Goal: Task Accomplishment & Management: Use online tool/utility

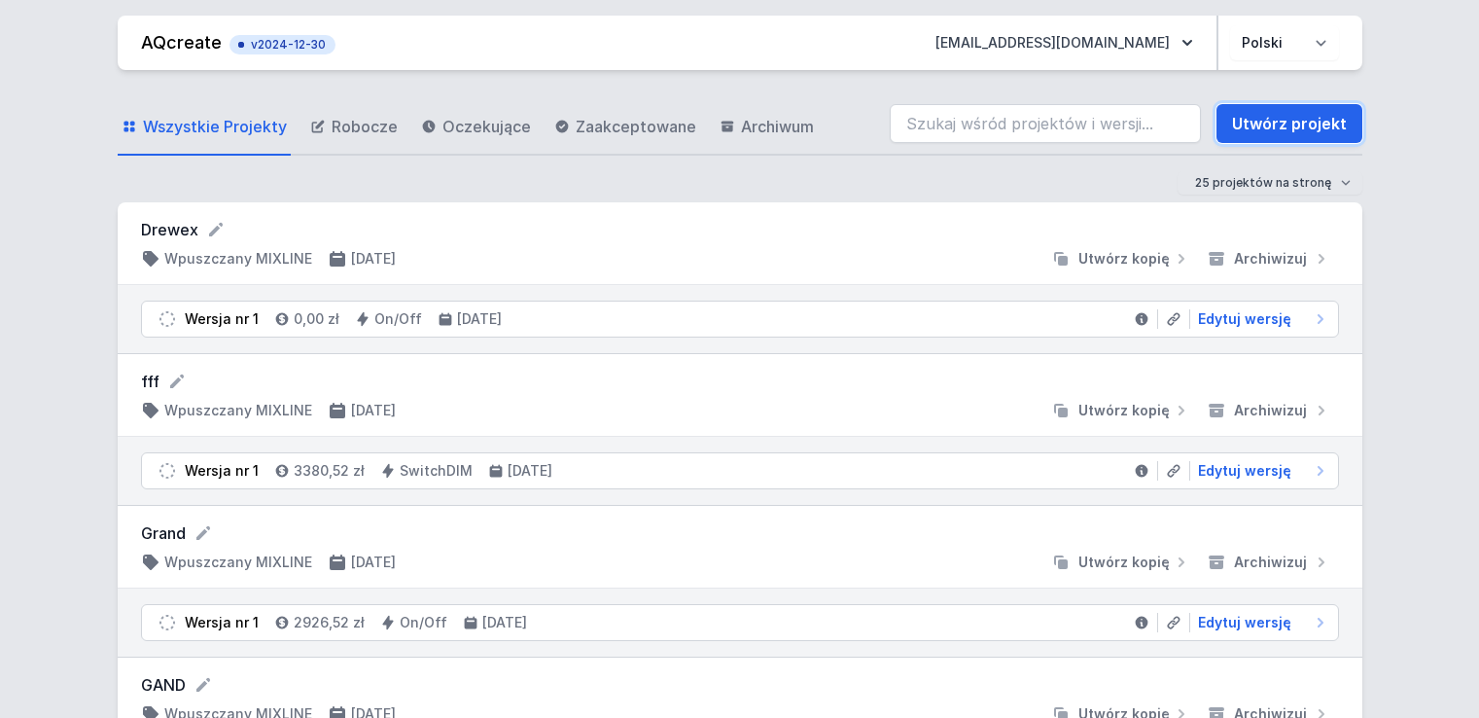
click at [1281, 126] on link "Utwórz projekt" at bounding box center [1290, 123] width 146 height 39
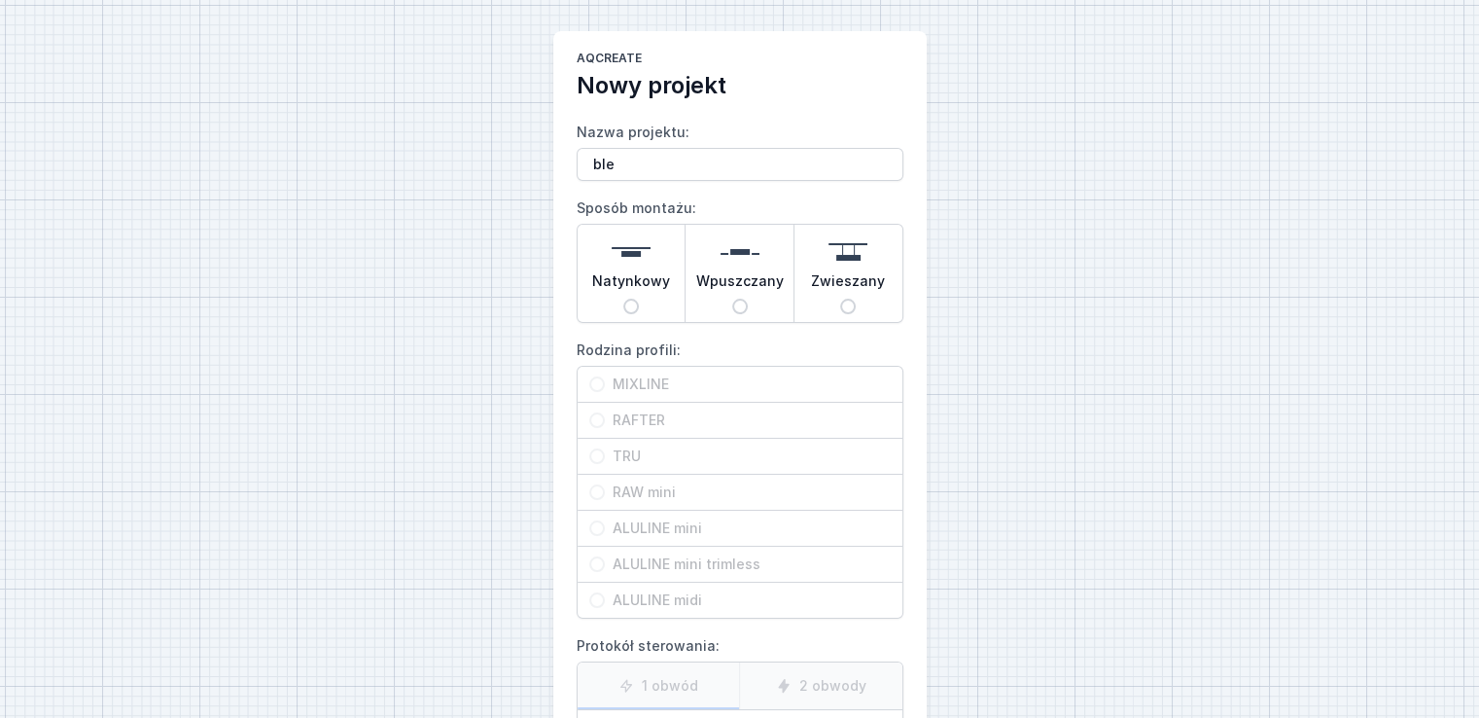
type input "ble"
click at [635, 306] on input "Natynkowy" at bounding box center [631, 307] width 16 height 16
radio input "true"
click at [597, 420] on input "RAFTER" at bounding box center [597, 420] width 16 height 16
radio input "true"
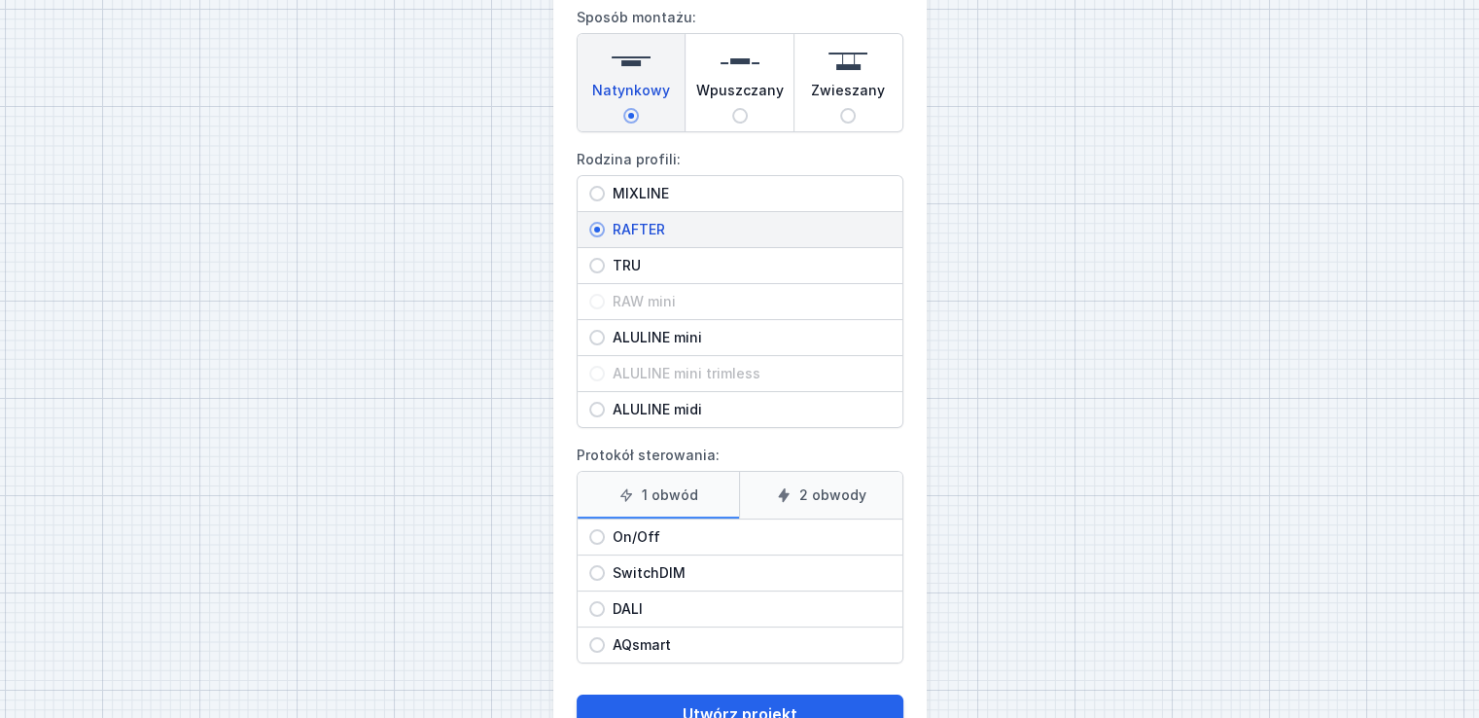
scroll to position [195, 0]
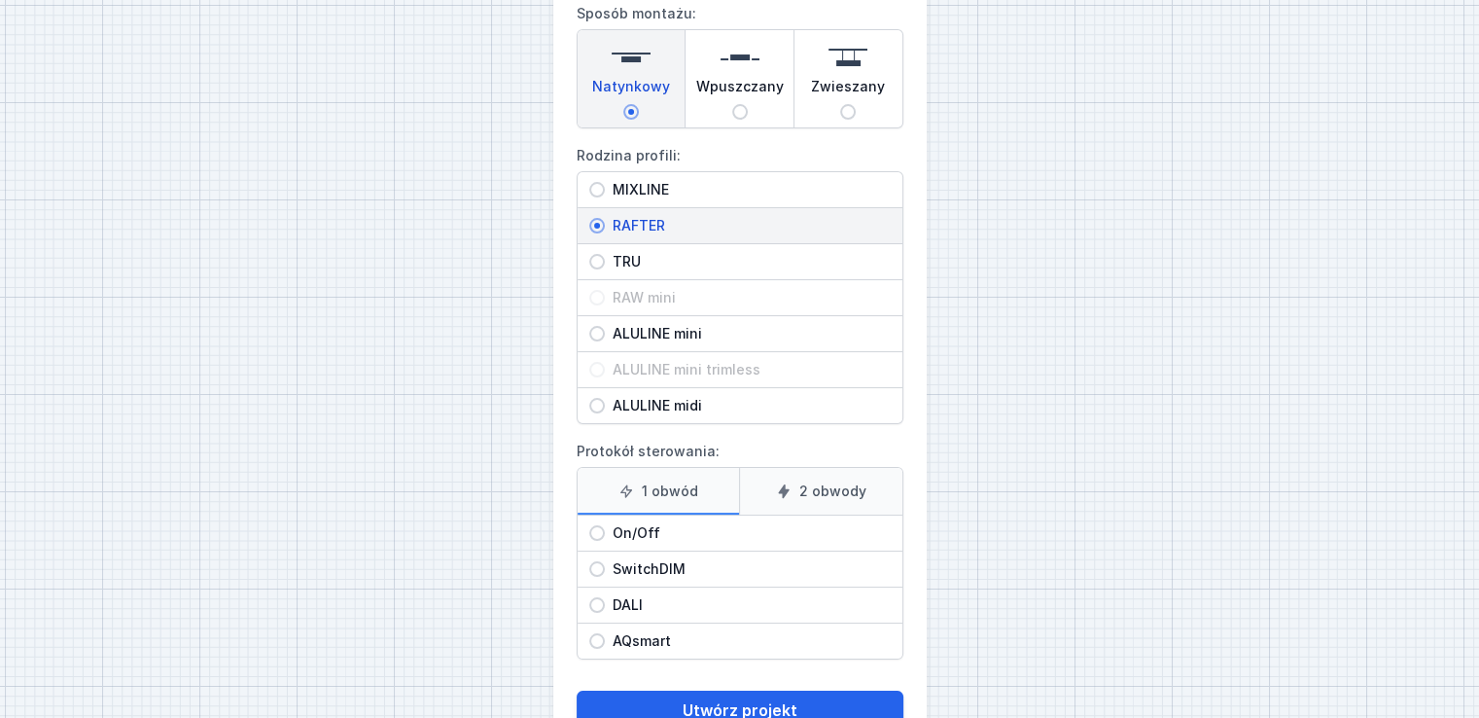
click at [597, 528] on input "On/Off" at bounding box center [597, 533] width 16 height 16
radio input "true"
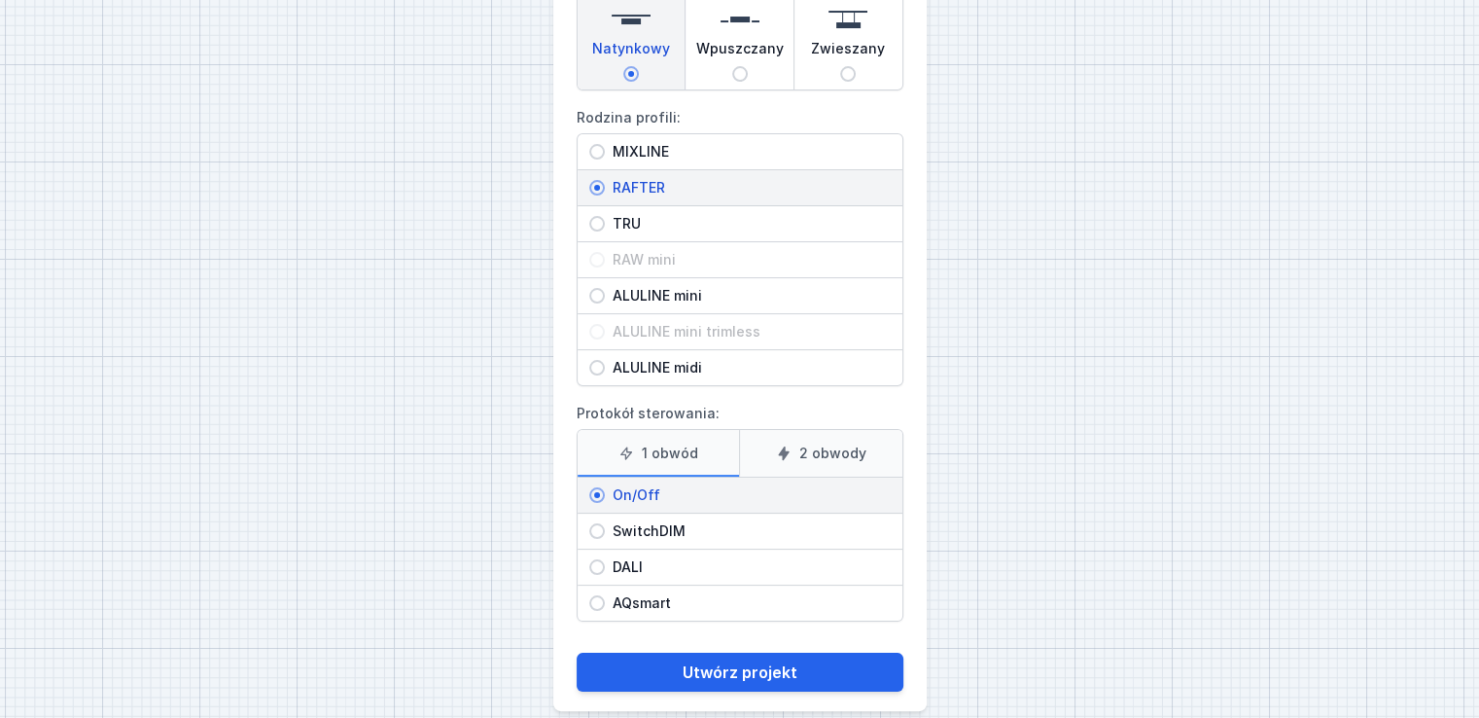
scroll to position [253, 0]
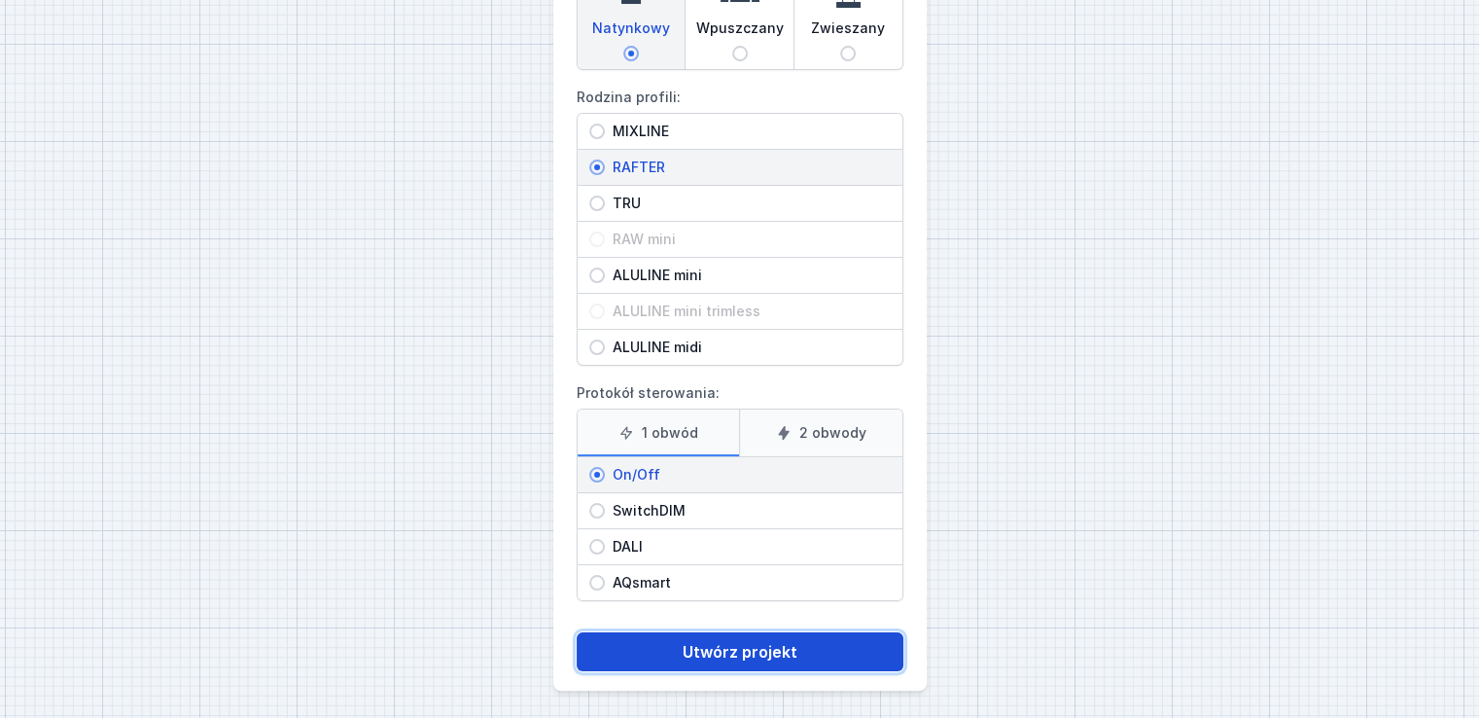
click at [763, 642] on button "Utwórz projekt" at bounding box center [740, 651] width 327 height 39
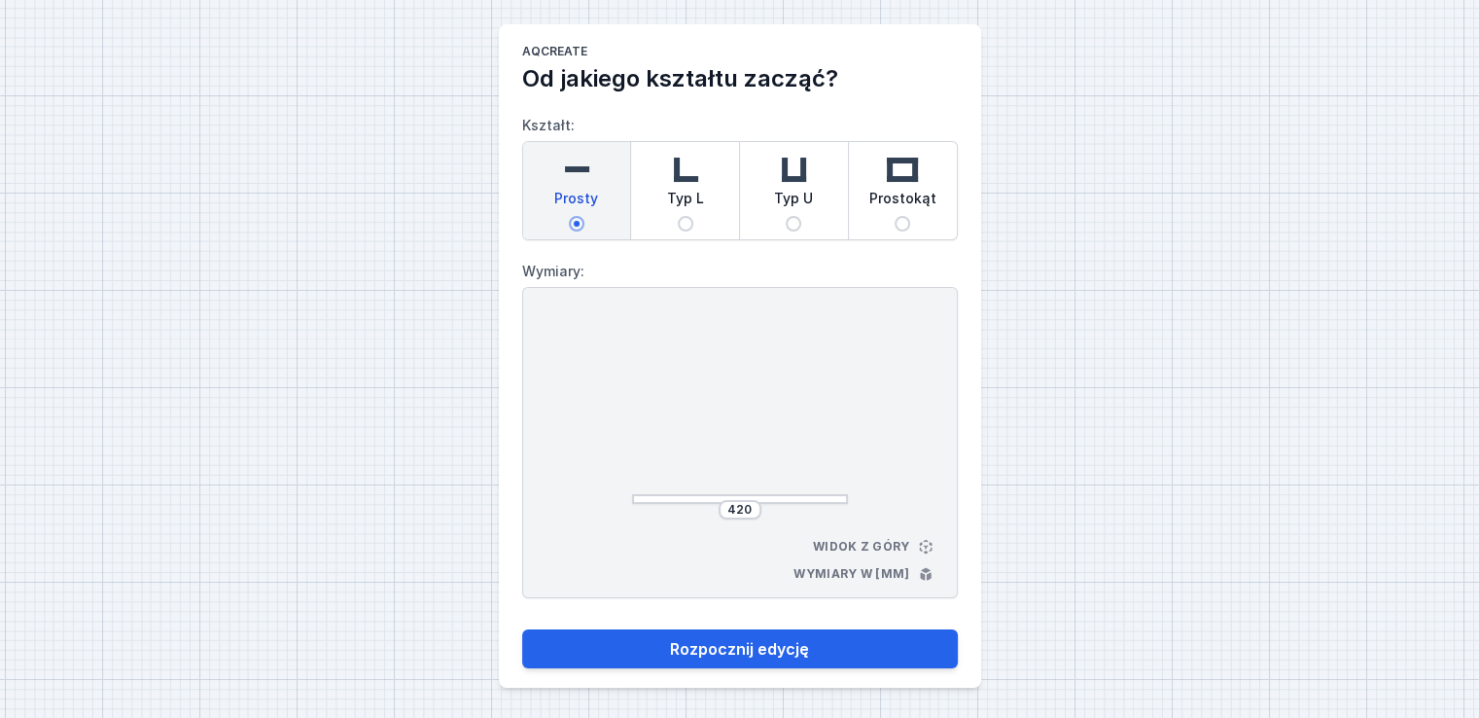
scroll to position [8, 0]
click at [752, 507] on input "420" at bounding box center [740, 509] width 31 height 16
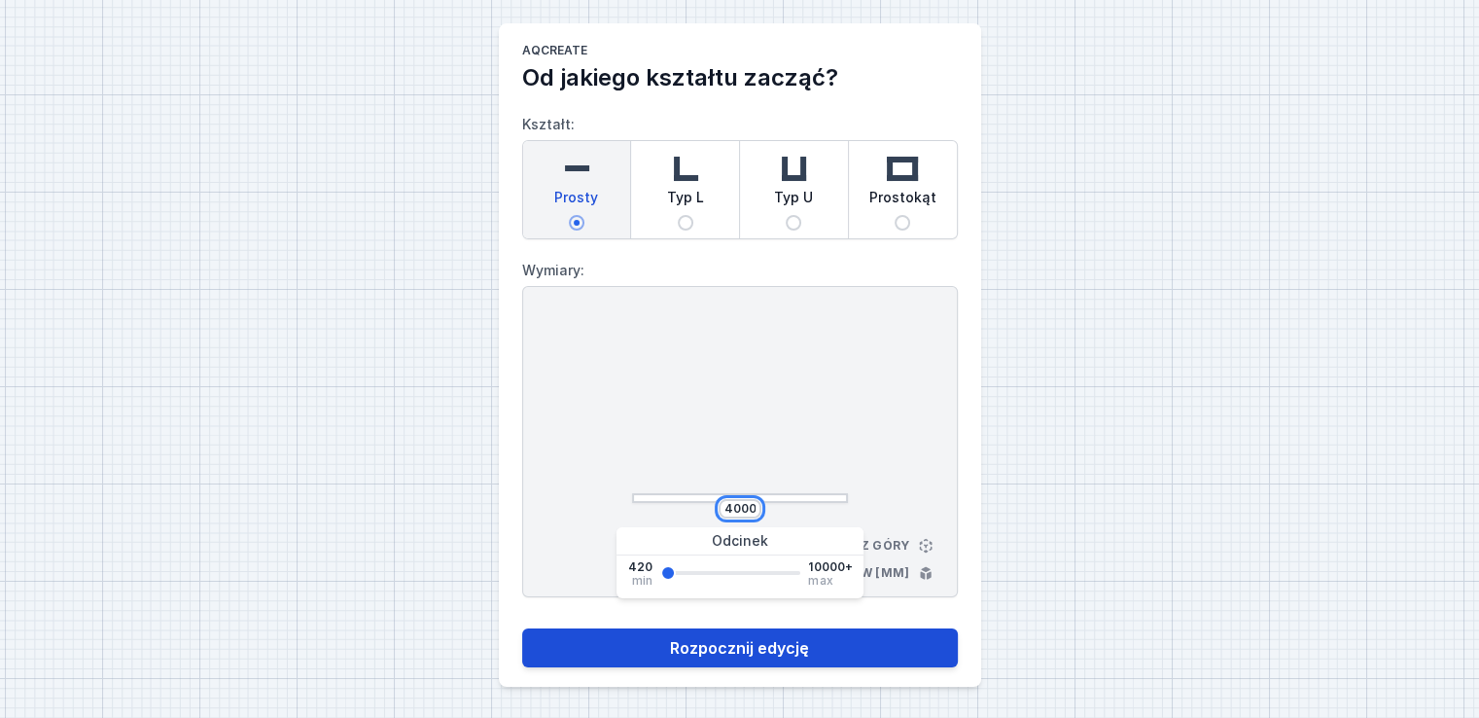
type input "4000"
click at [746, 650] on button "Rozpocznij edycję" at bounding box center [740, 647] width 436 height 39
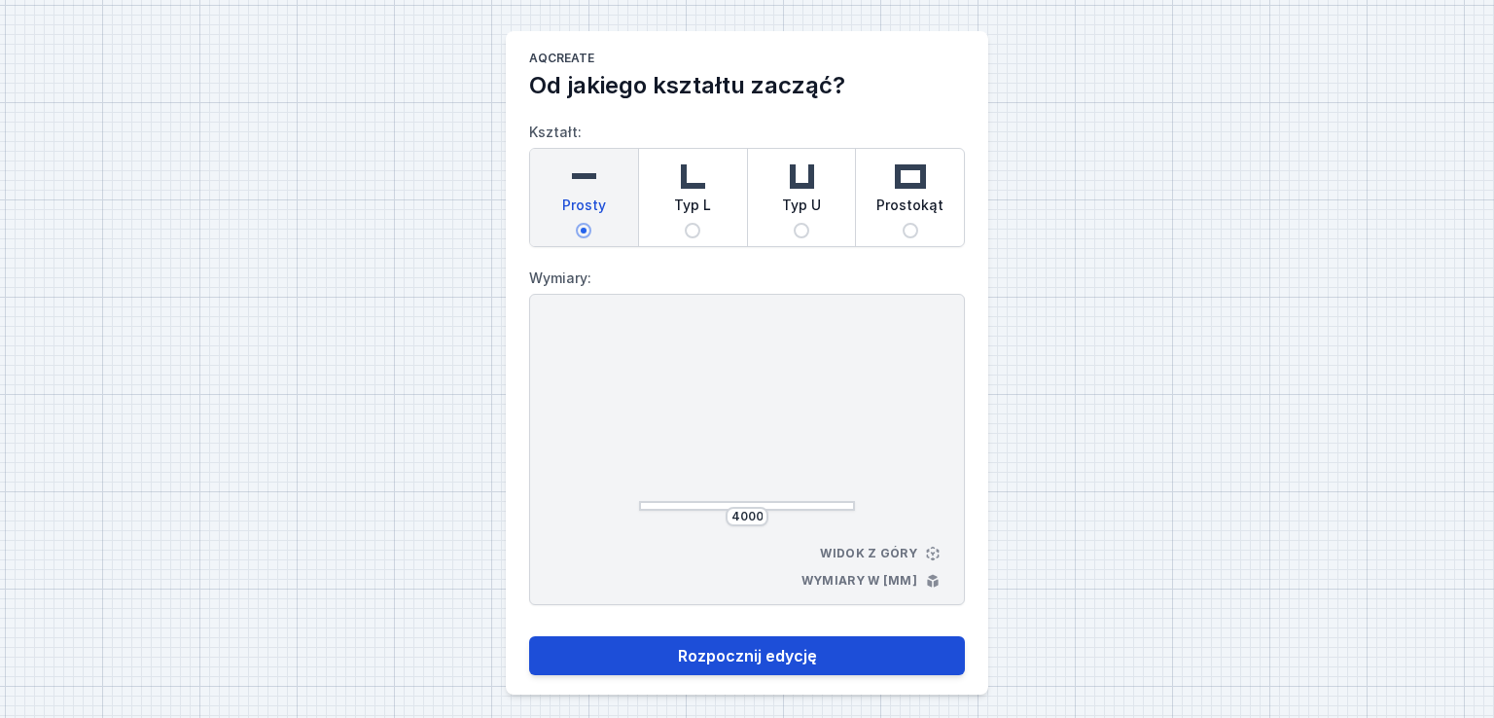
select select "M"
select select "3000"
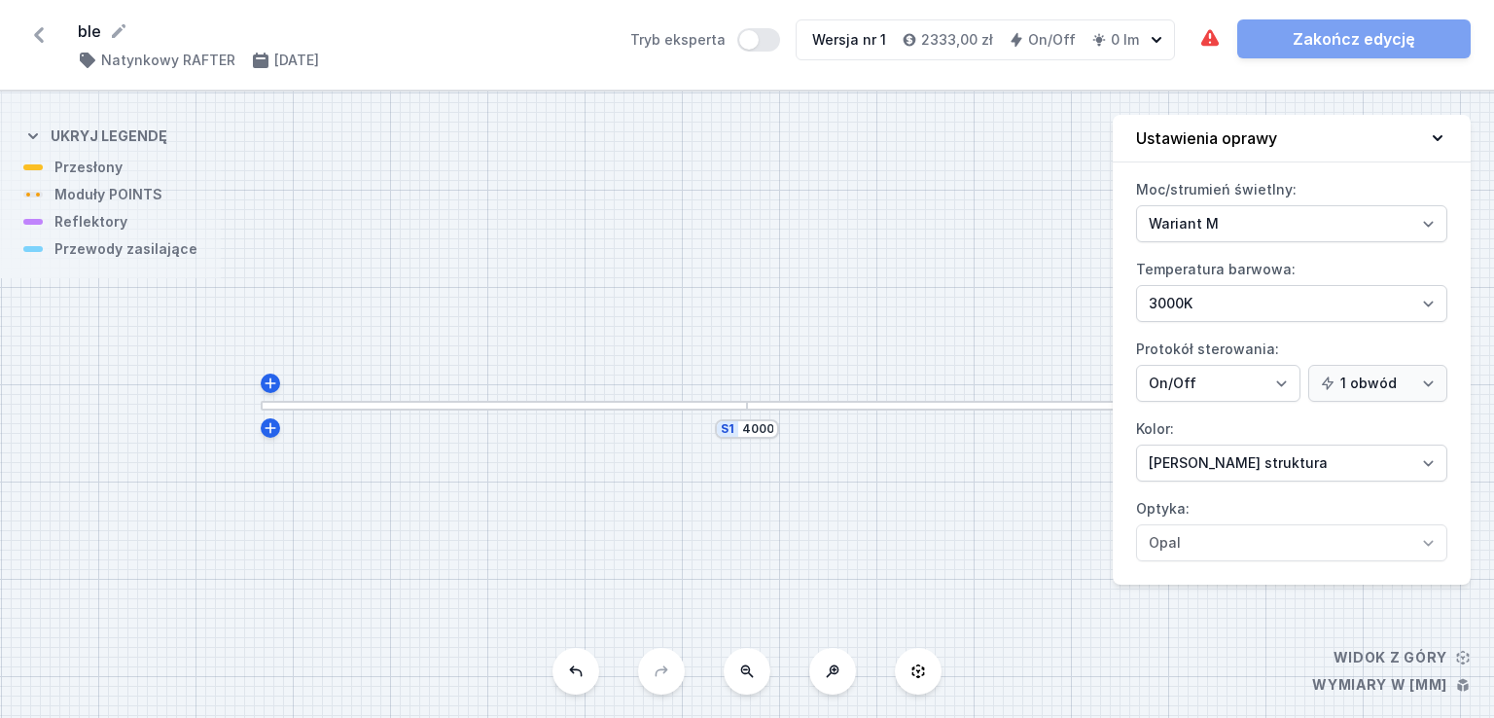
click at [523, 404] on div at bounding box center [504, 406] width 486 height 10
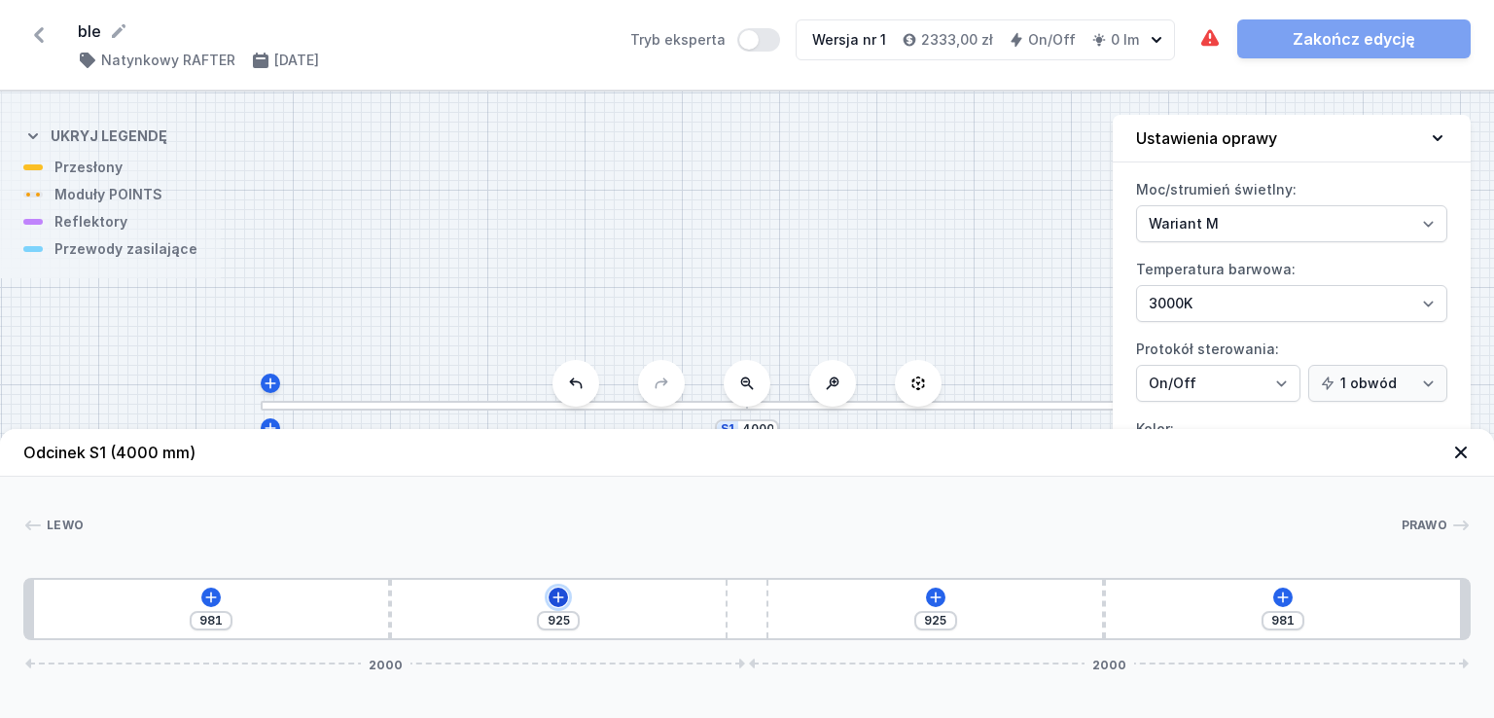
click at [557, 594] on icon at bounding box center [558, 596] width 11 height 11
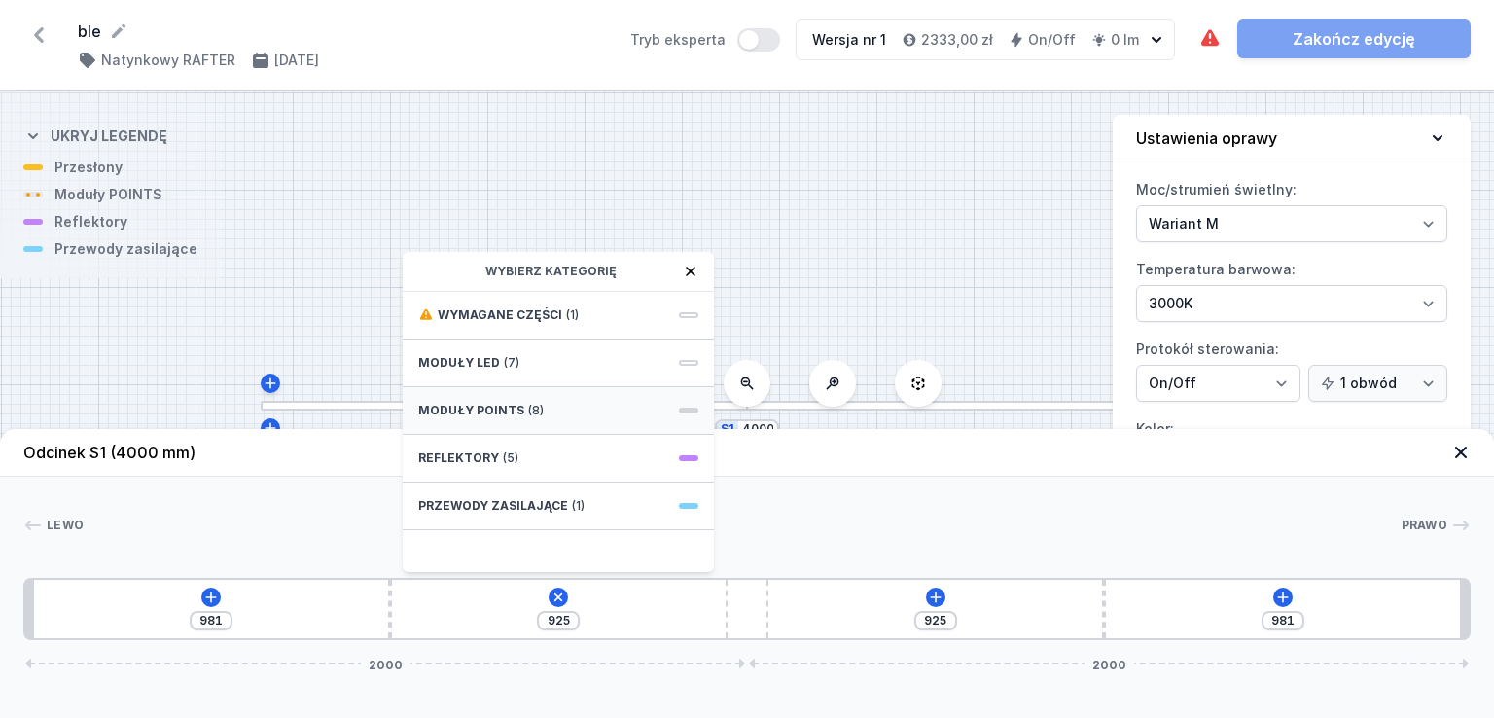
click at [574, 404] on div "Moduły POINTS (8)" at bounding box center [558, 411] width 311 height 48
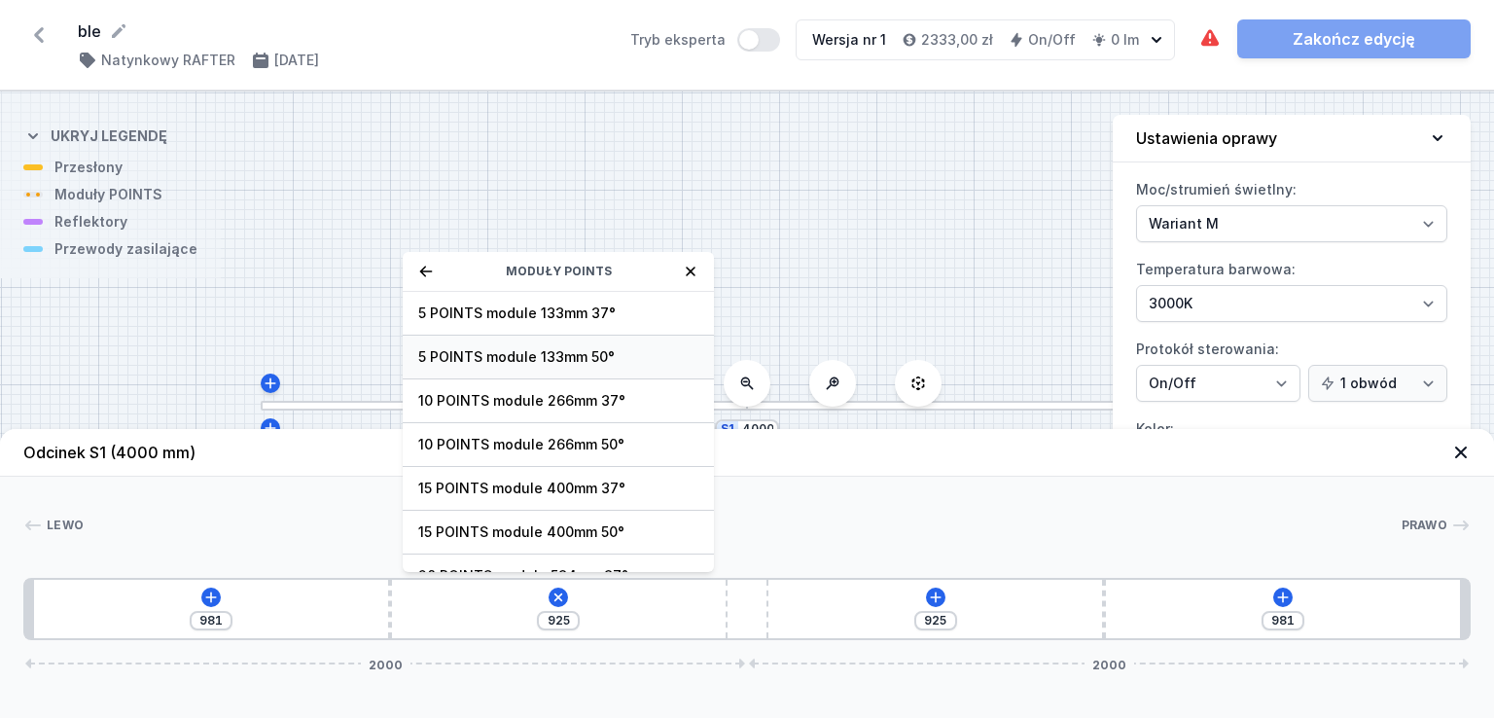
click at [533, 353] on span "5 POINTS module 133mm 50°" at bounding box center [558, 356] width 280 height 19
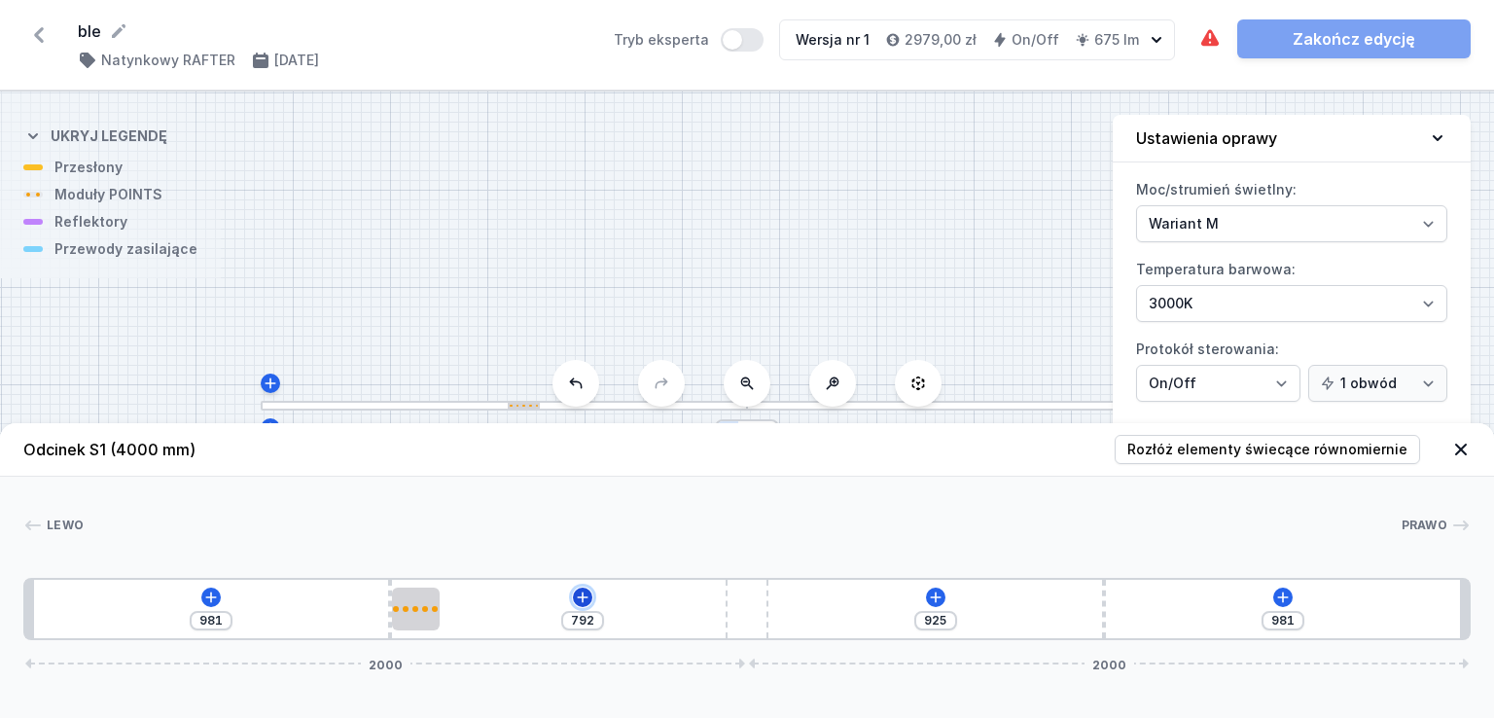
click at [583, 596] on icon at bounding box center [582, 596] width 11 height 11
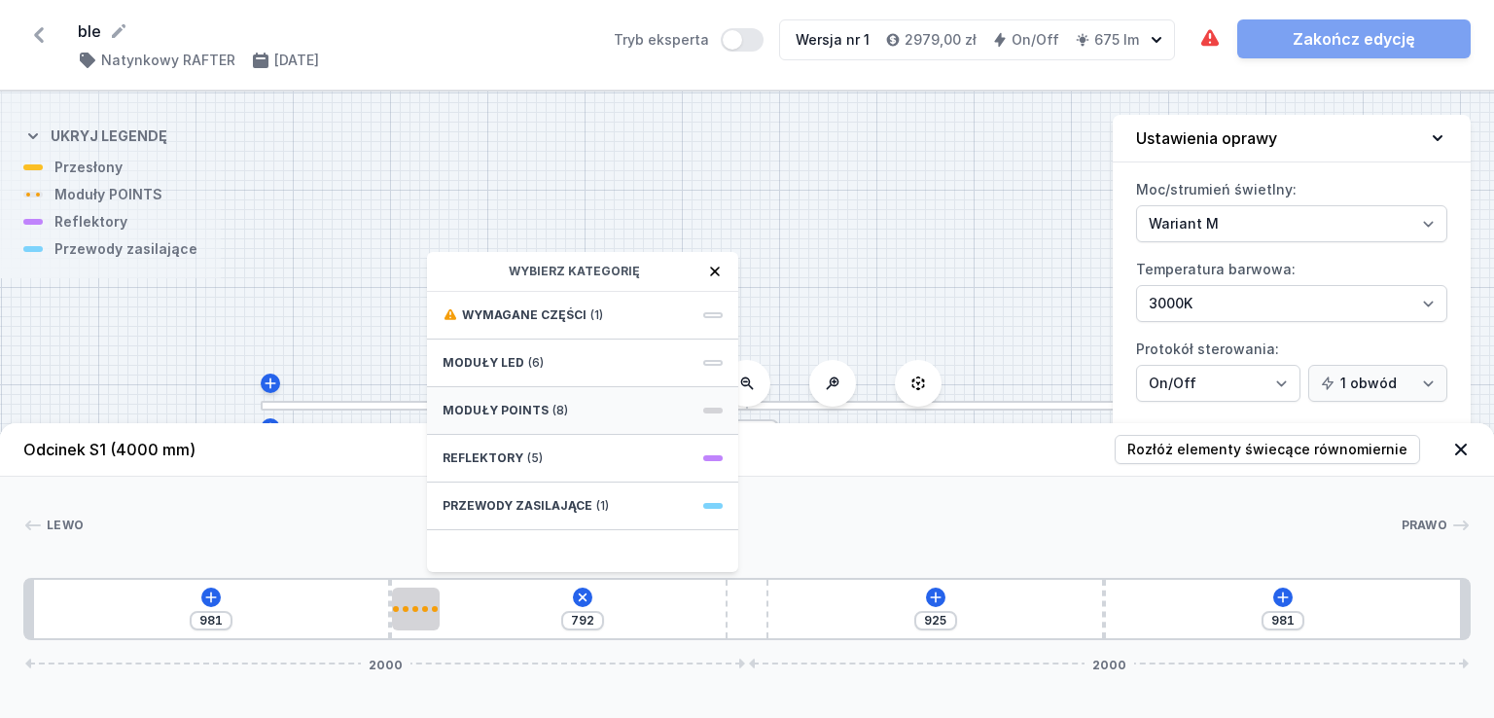
click at [556, 412] on span "(8)" at bounding box center [560, 411] width 16 height 16
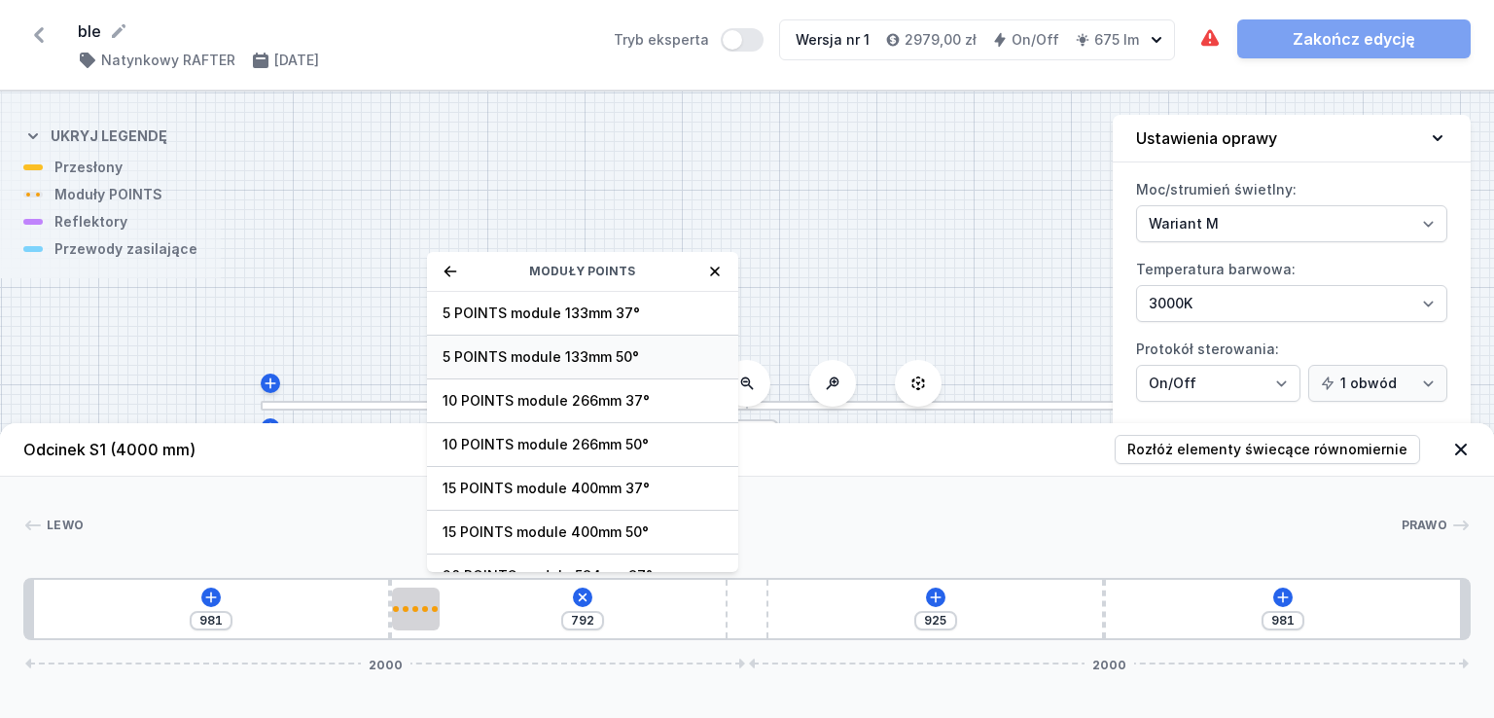
click at [541, 356] on span "5 POINTS module 133mm 50°" at bounding box center [583, 356] width 280 height 19
type input "659"
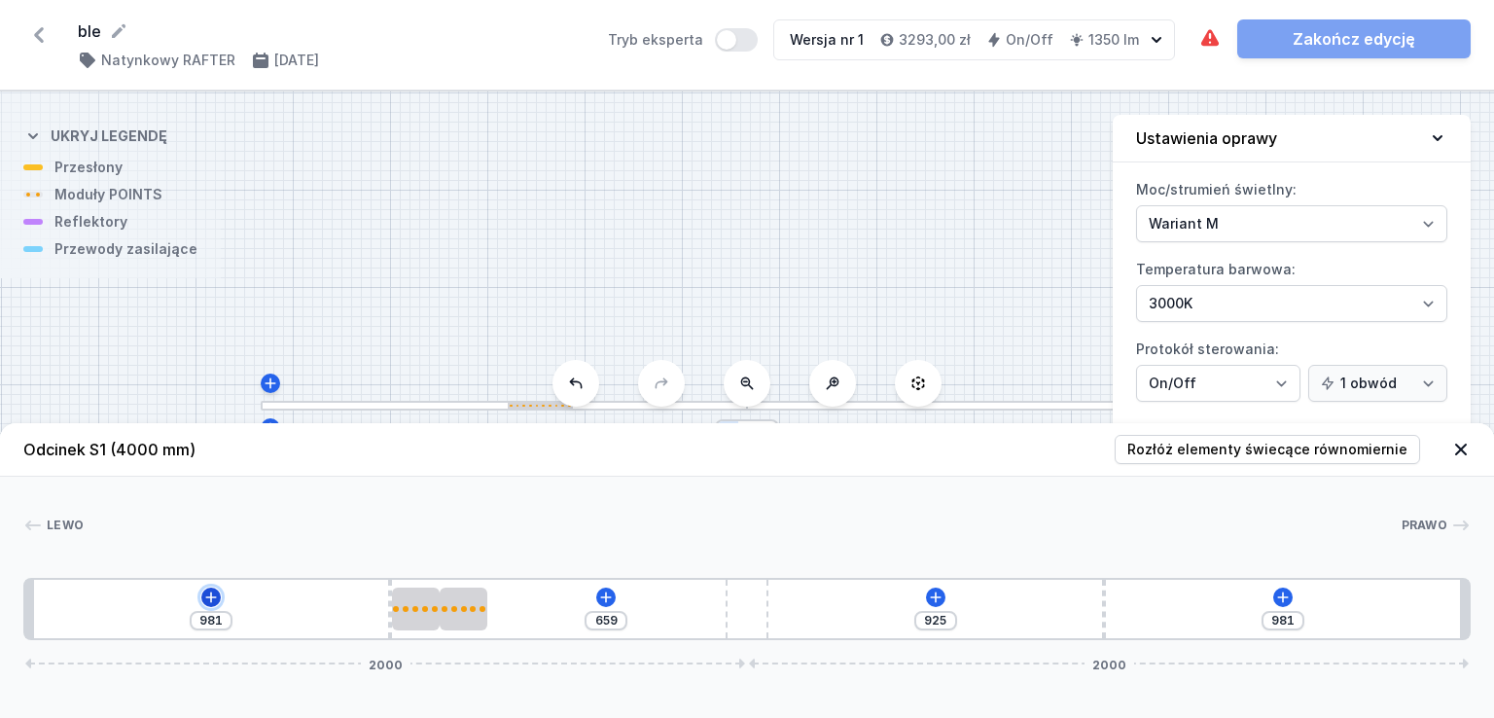
click at [207, 596] on icon at bounding box center [210, 596] width 11 height 11
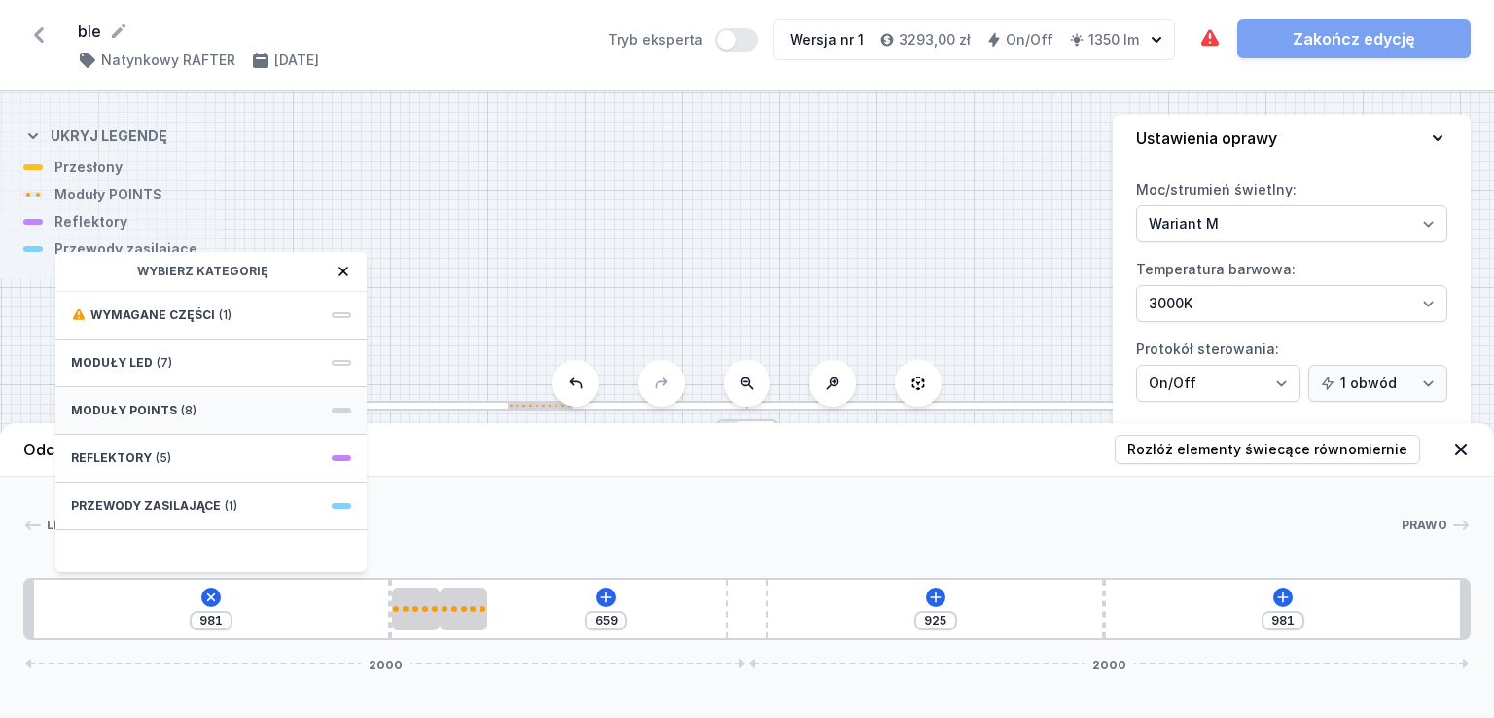
click at [207, 404] on div "Moduły POINTS (8)" at bounding box center [210, 411] width 311 height 48
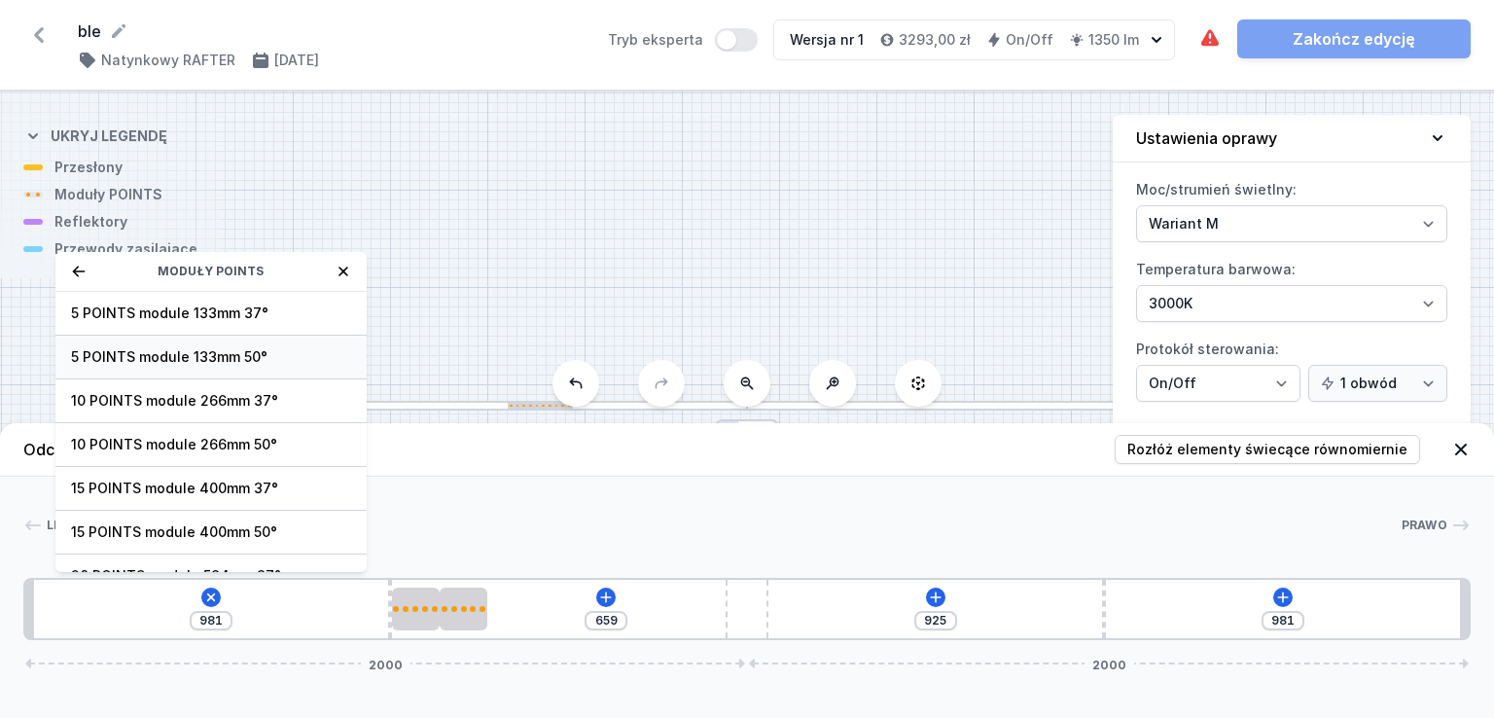
click at [205, 356] on span "5 POINTS module 133mm 50°" at bounding box center [211, 356] width 280 height 19
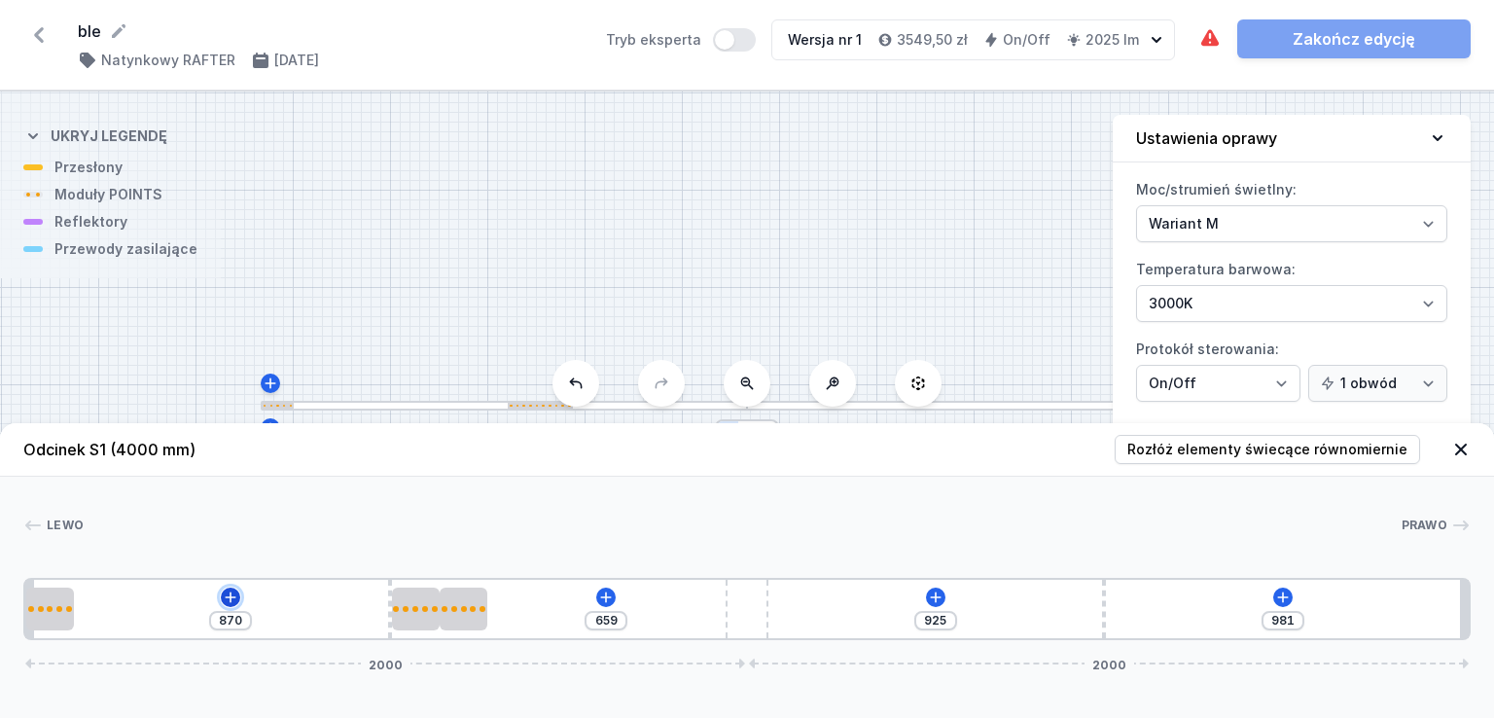
click at [237, 601] on icon at bounding box center [231, 597] width 16 height 16
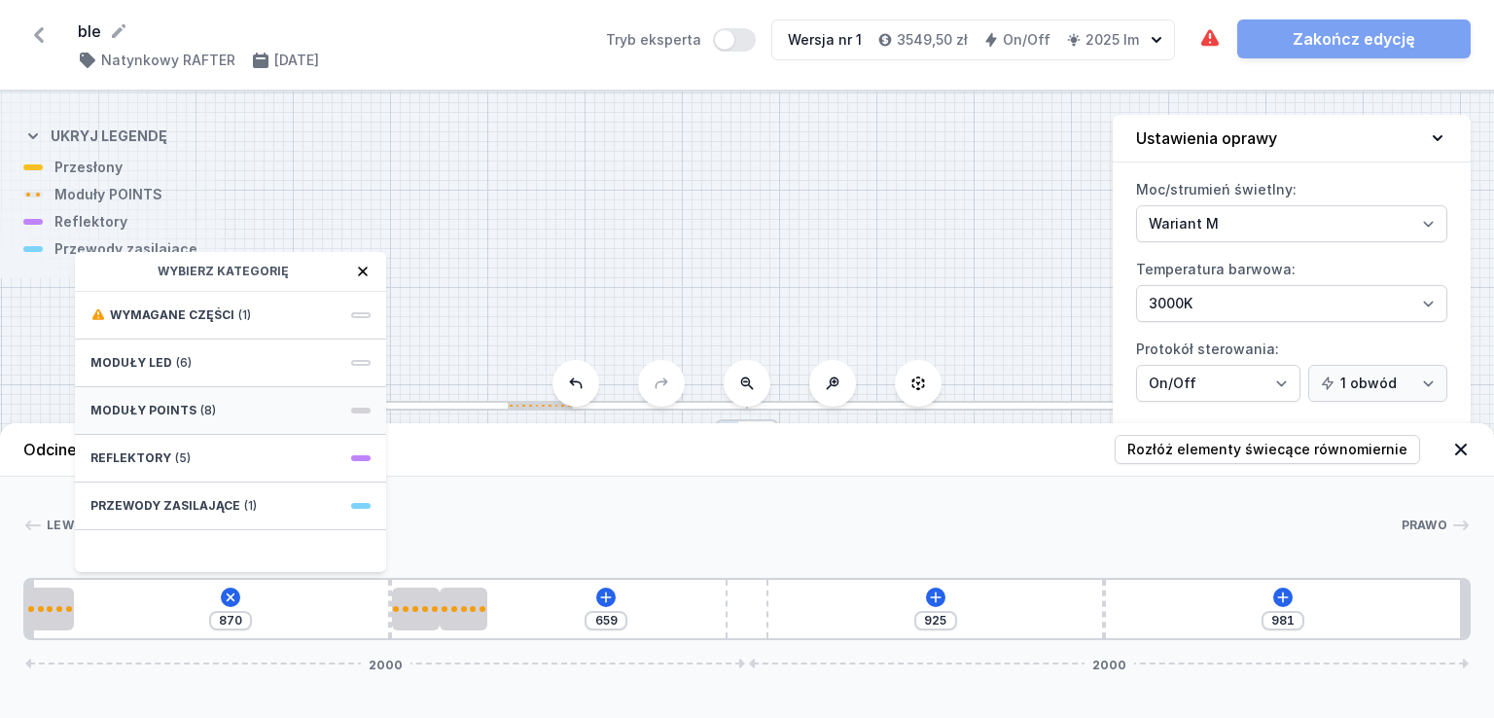
click at [220, 412] on div "Moduły POINTS (8)" at bounding box center [230, 411] width 311 height 48
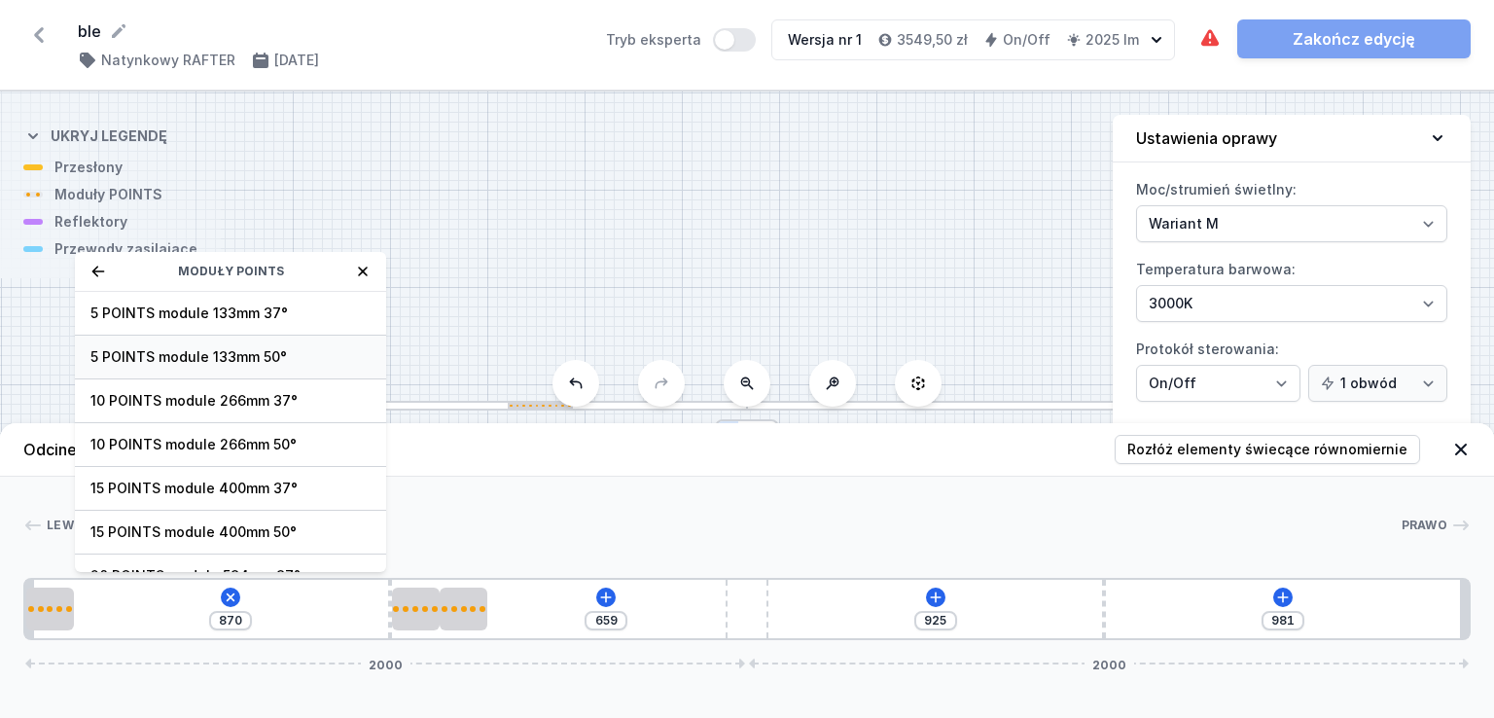
click at [214, 355] on span "5 POINTS module 133mm 50°" at bounding box center [230, 356] width 280 height 19
type input "737"
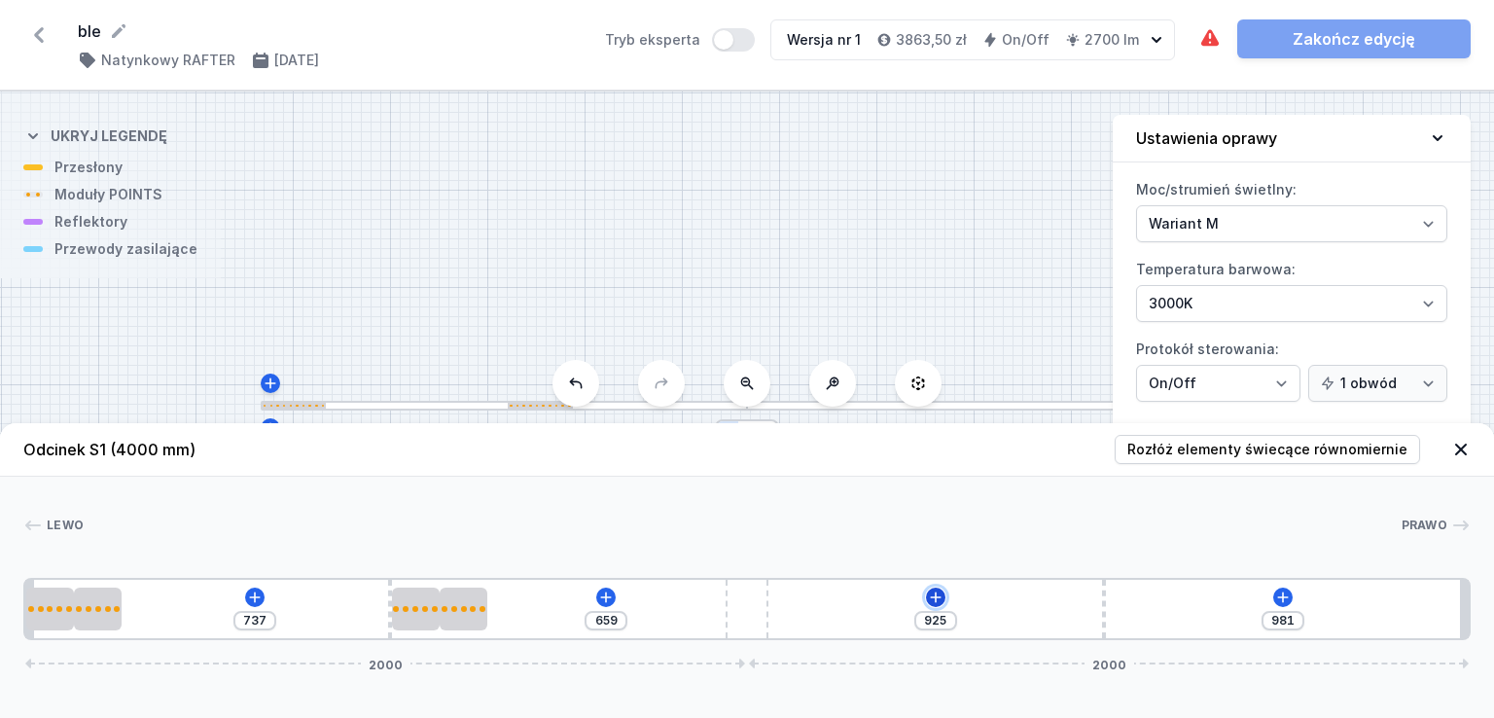
click at [933, 595] on icon at bounding box center [936, 597] width 16 height 16
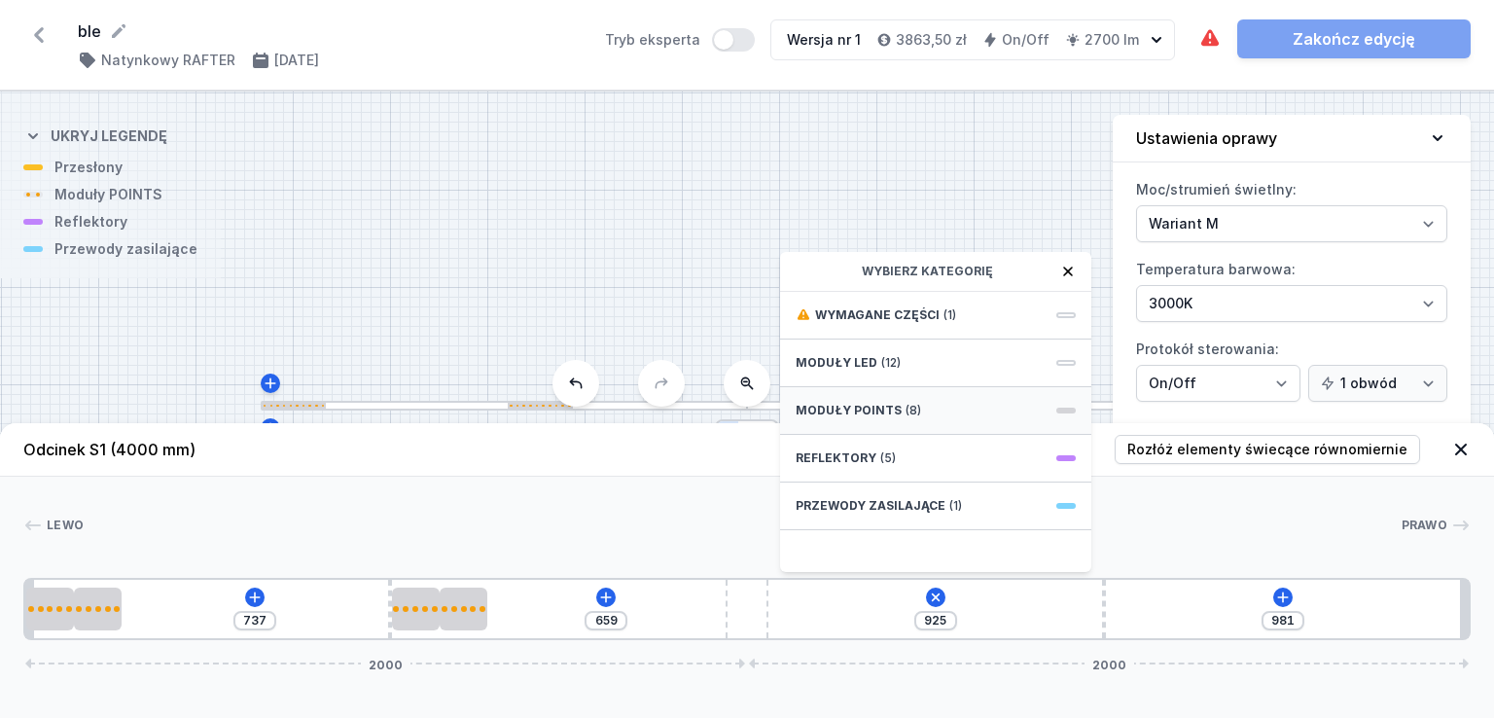
click at [882, 415] on span "Moduły POINTS" at bounding box center [849, 411] width 106 height 16
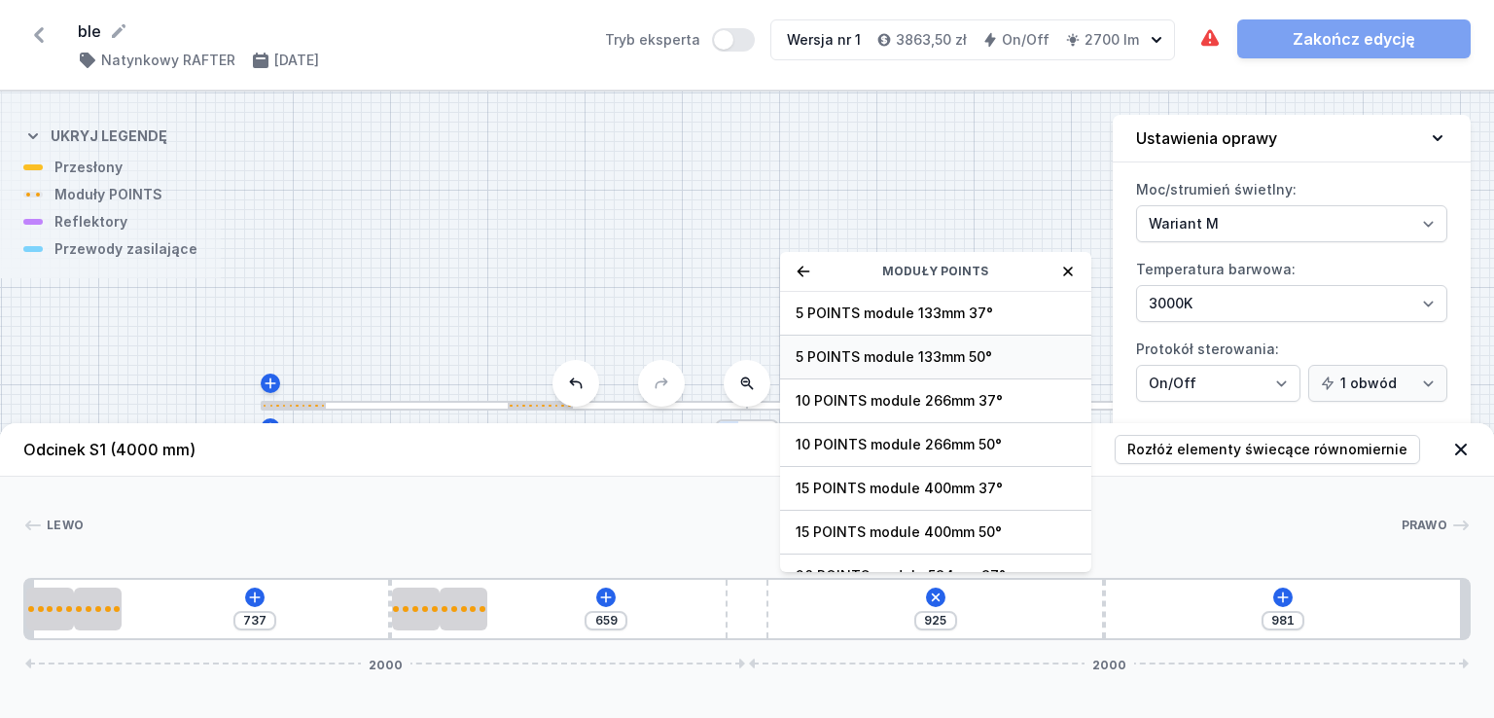
click at [884, 351] on span "5 POINTS module 133mm 50°" at bounding box center [936, 356] width 280 height 19
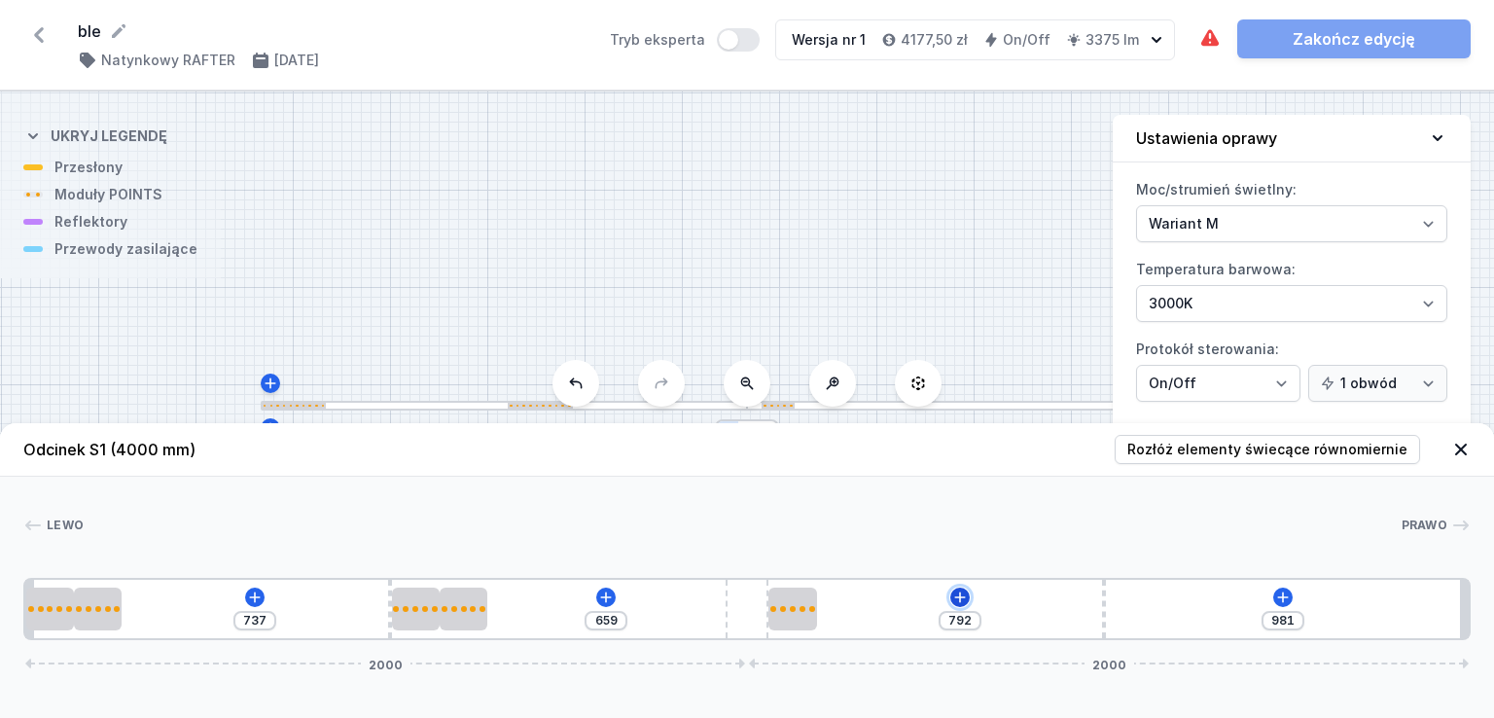
click at [957, 594] on icon at bounding box center [960, 597] width 16 height 16
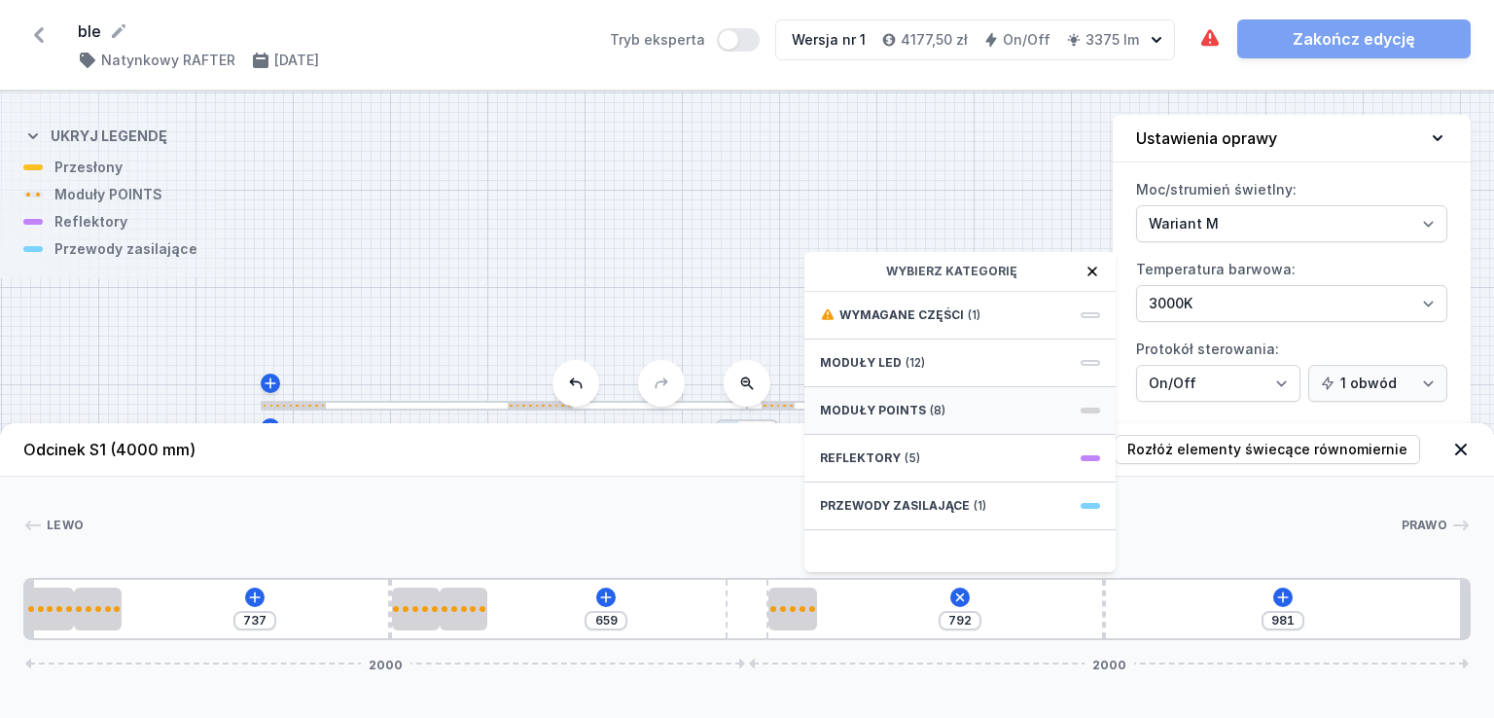
click at [907, 412] on span "Moduły POINTS" at bounding box center [873, 411] width 106 height 16
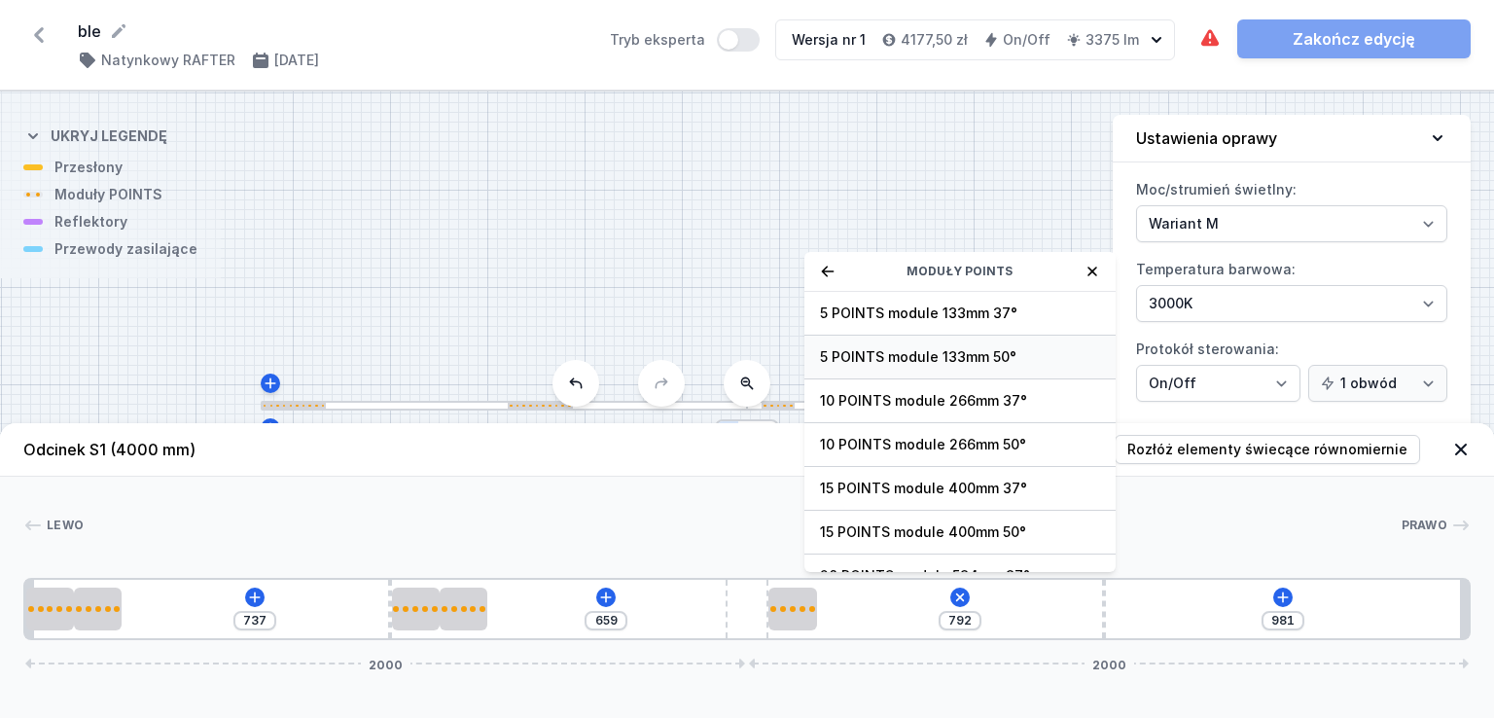
click at [931, 352] on span "5 POINTS module 133mm 50°" at bounding box center [960, 356] width 280 height 19
type input "659"
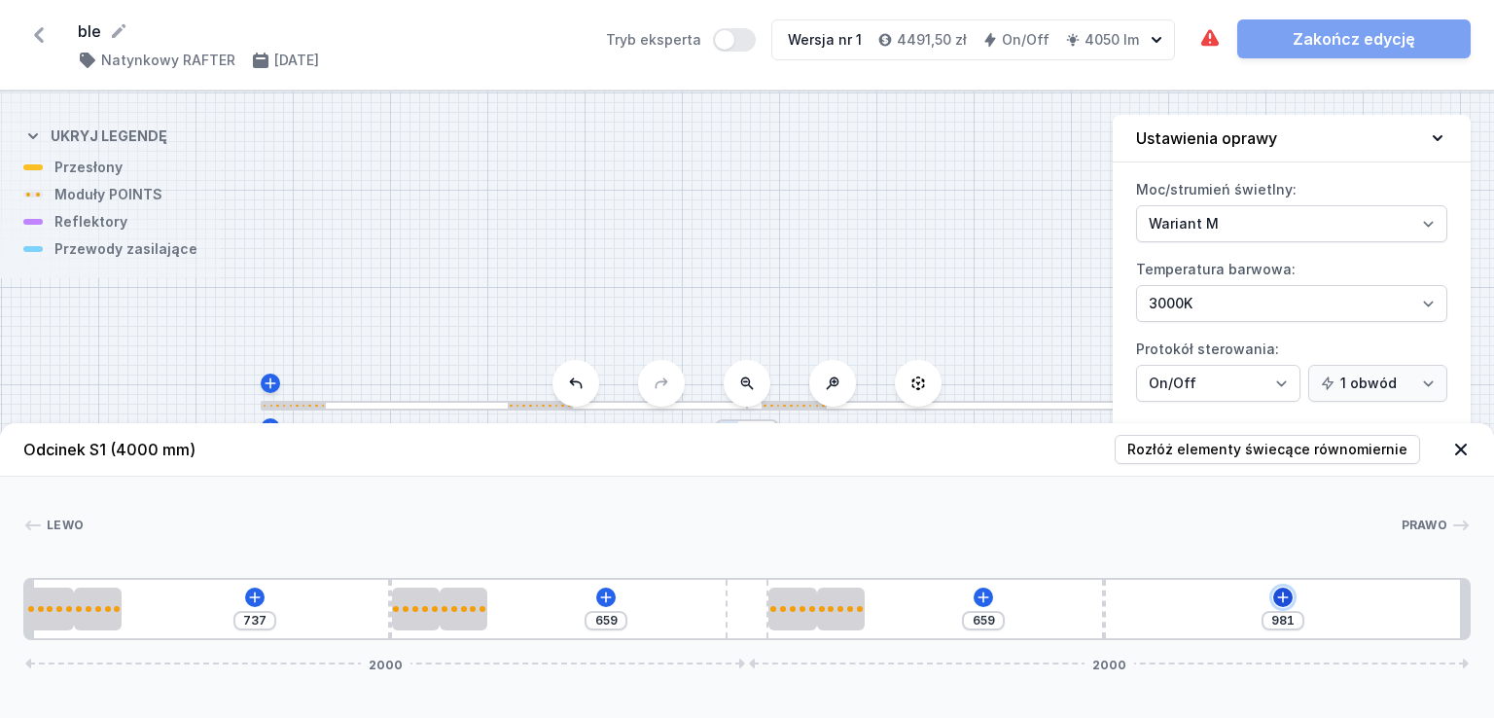
click at [1285, 596] on icon at bounding box center [1283, 596] width 11 height 11
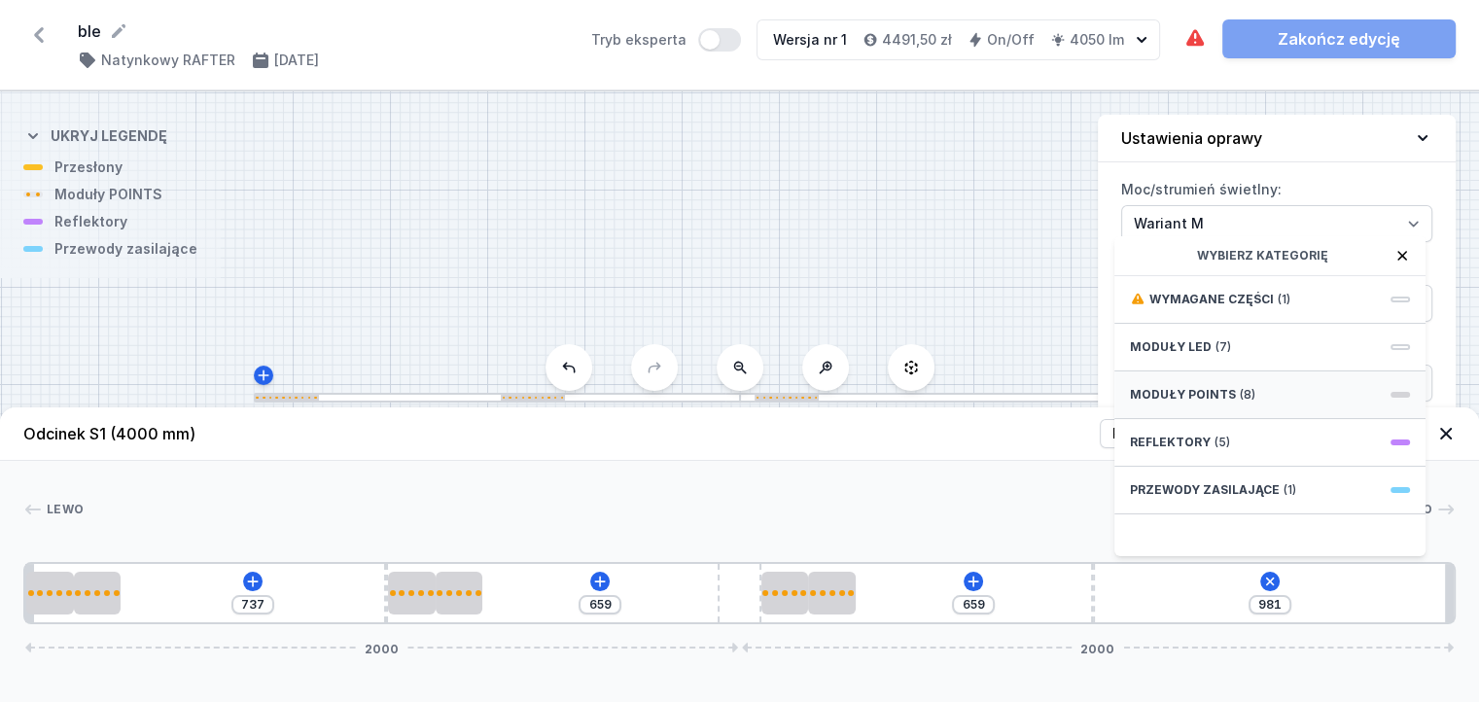
click at [1207, 402] on span "Moduły POINTS" at bounding box center [1183, 395] width 106 height 16
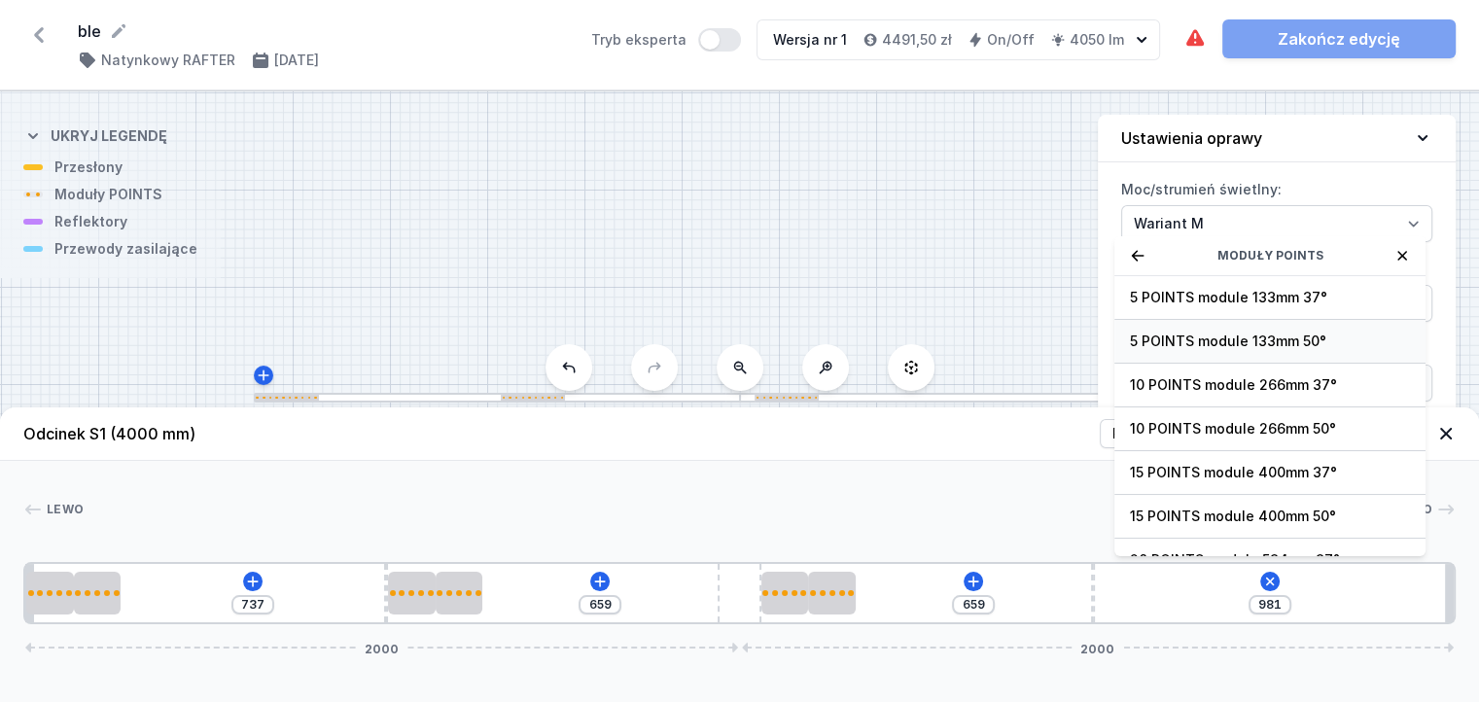
click at [1189, 351] on span "5 POINTS module 133mm 50°" at bounding box center [1270, 341] width 280 height 19
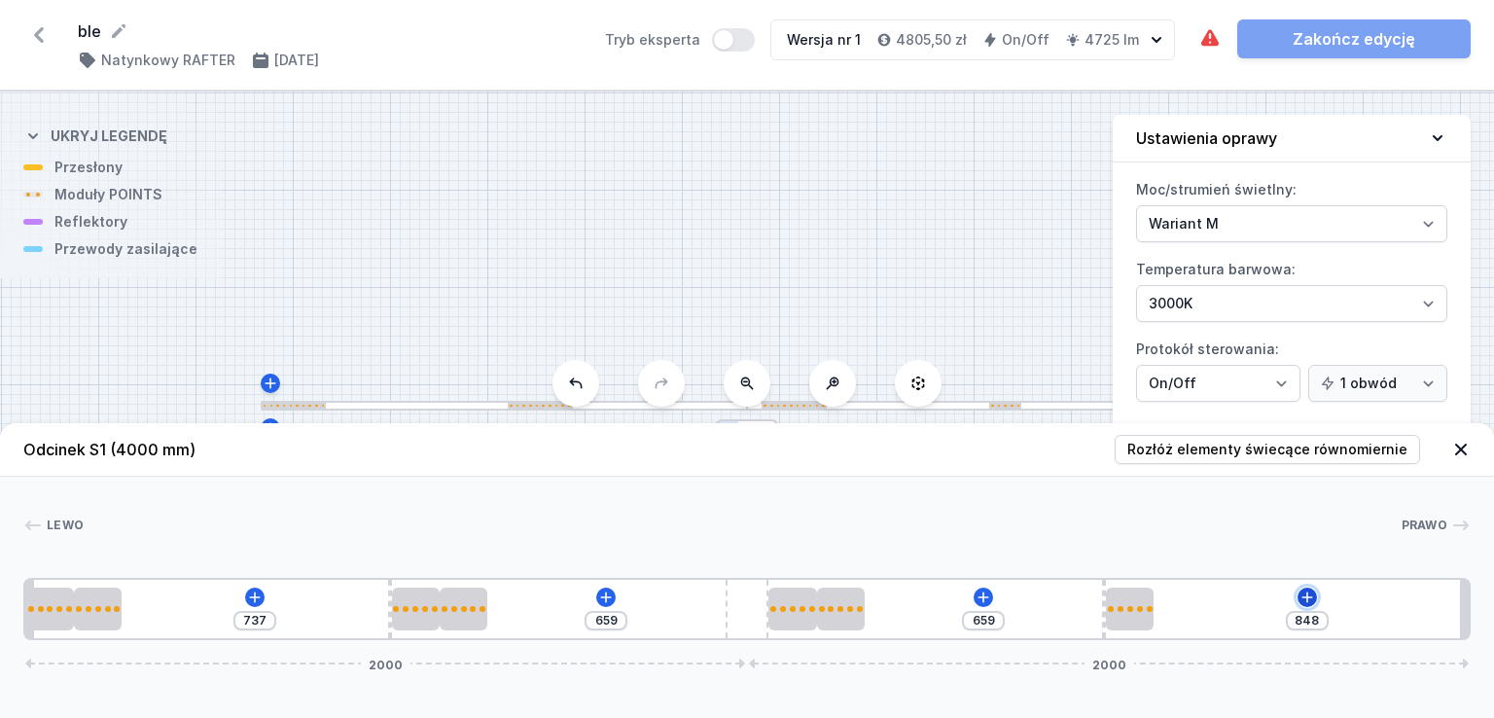
click at [1303, 596] on icon at bounding box center [1307, 597] width 16 height 16
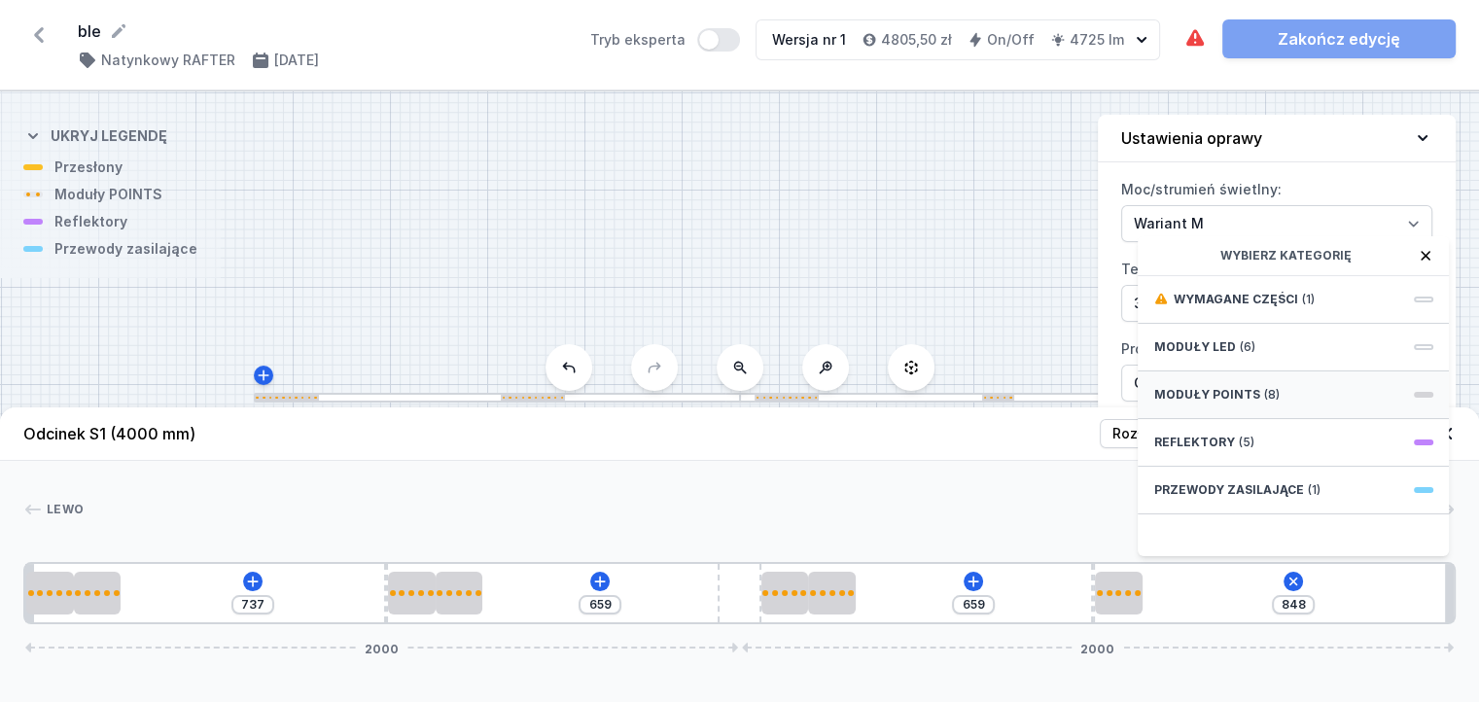
click at [1224, 403] on span "Moduły POINTS" at bounding box center [1207, 395] width 106 height 16
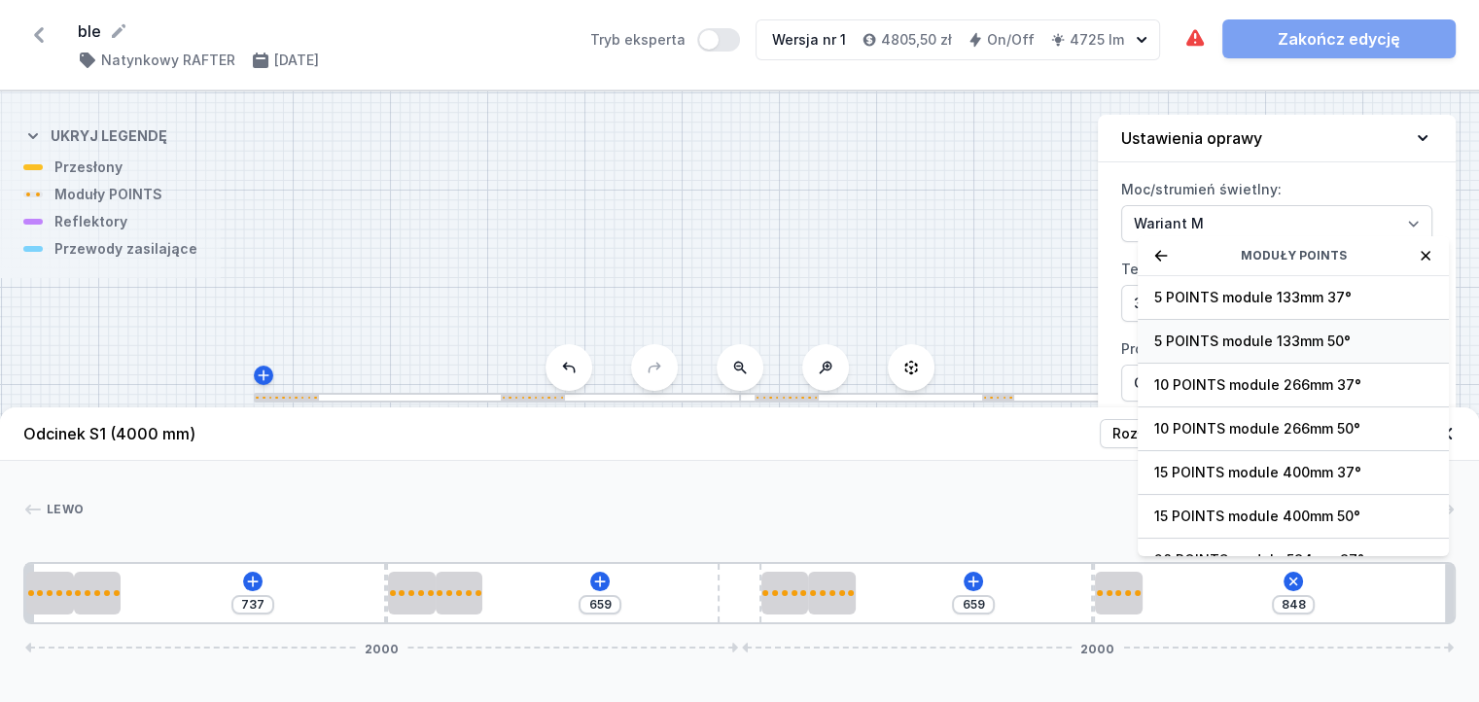
click at [1187, 351] on span "5 POINTS module 133mm 50°" at bounding box center [1294, 341] width 280 height 19
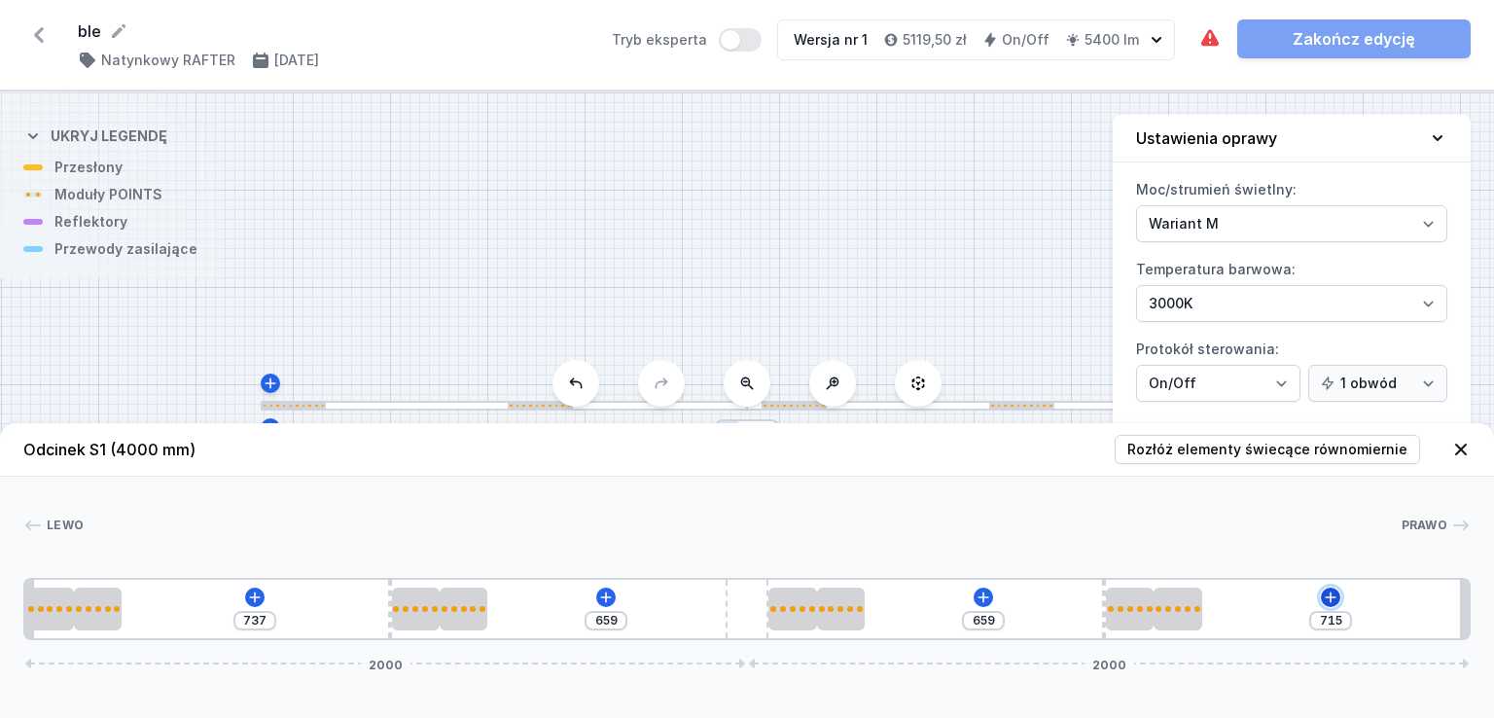
click at [1334, 593] on icon at bounding box center [1331, 597] width 16 height 16
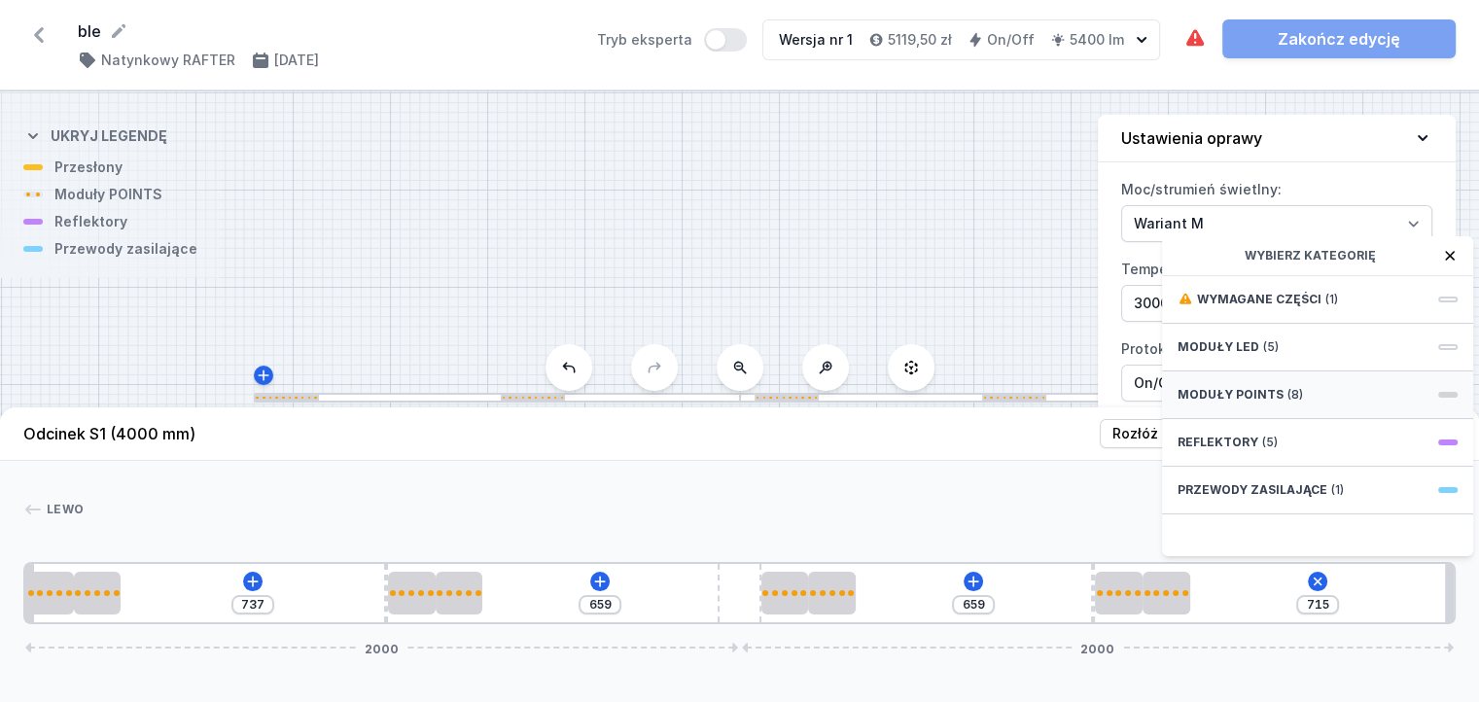
click at [1267, 403] on span "Moduły POINTS" at bounding box center [1231, 395] width 106 height 16
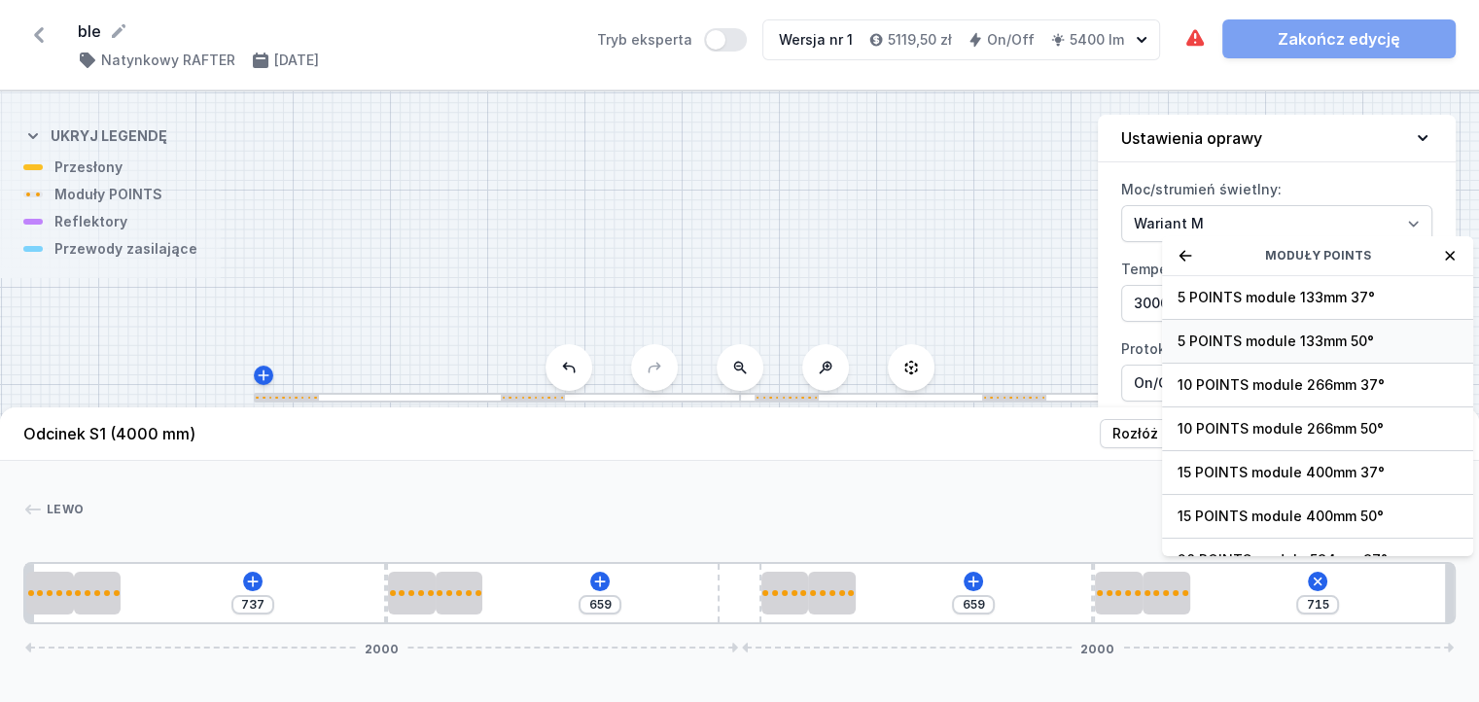
click at [1212, 351] on span "5 POINTS module 133mm 50°" at bounding box center [1318, 341] width 280 height 19
type input "582"
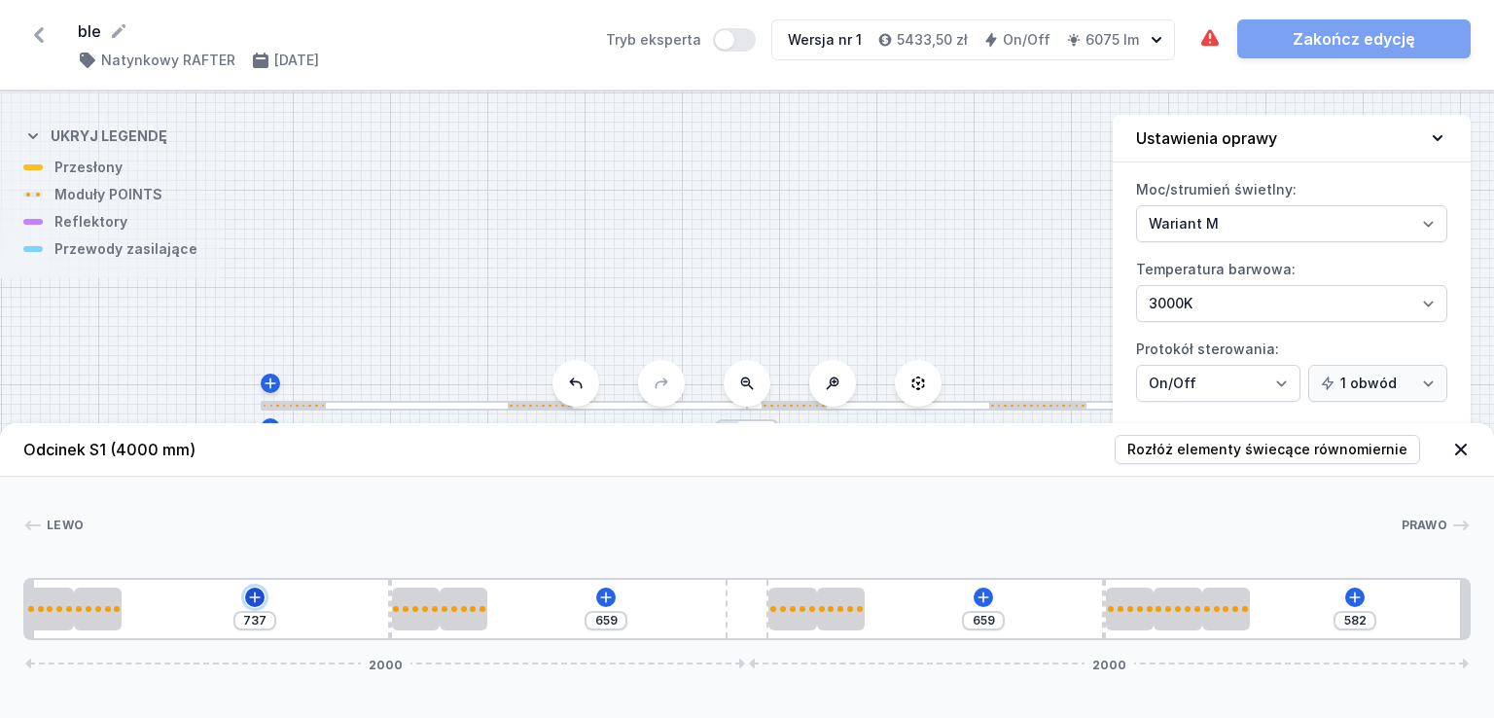
click at [257, 596] on icon at bounding box center [255, 597] width 16 height 16
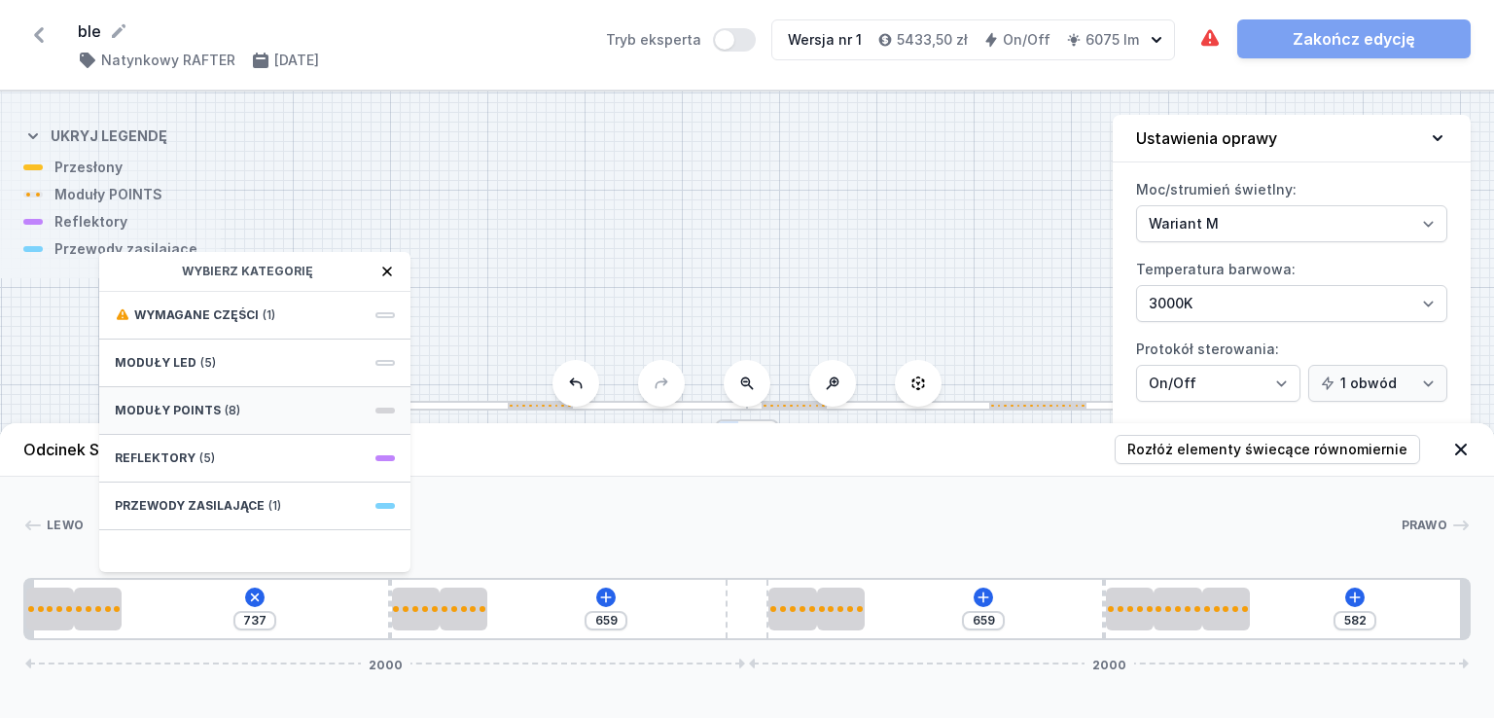
click at [241, 412] on div "Moduły POINTS (8)" at bounding box center [254, 411] width 311 height 48
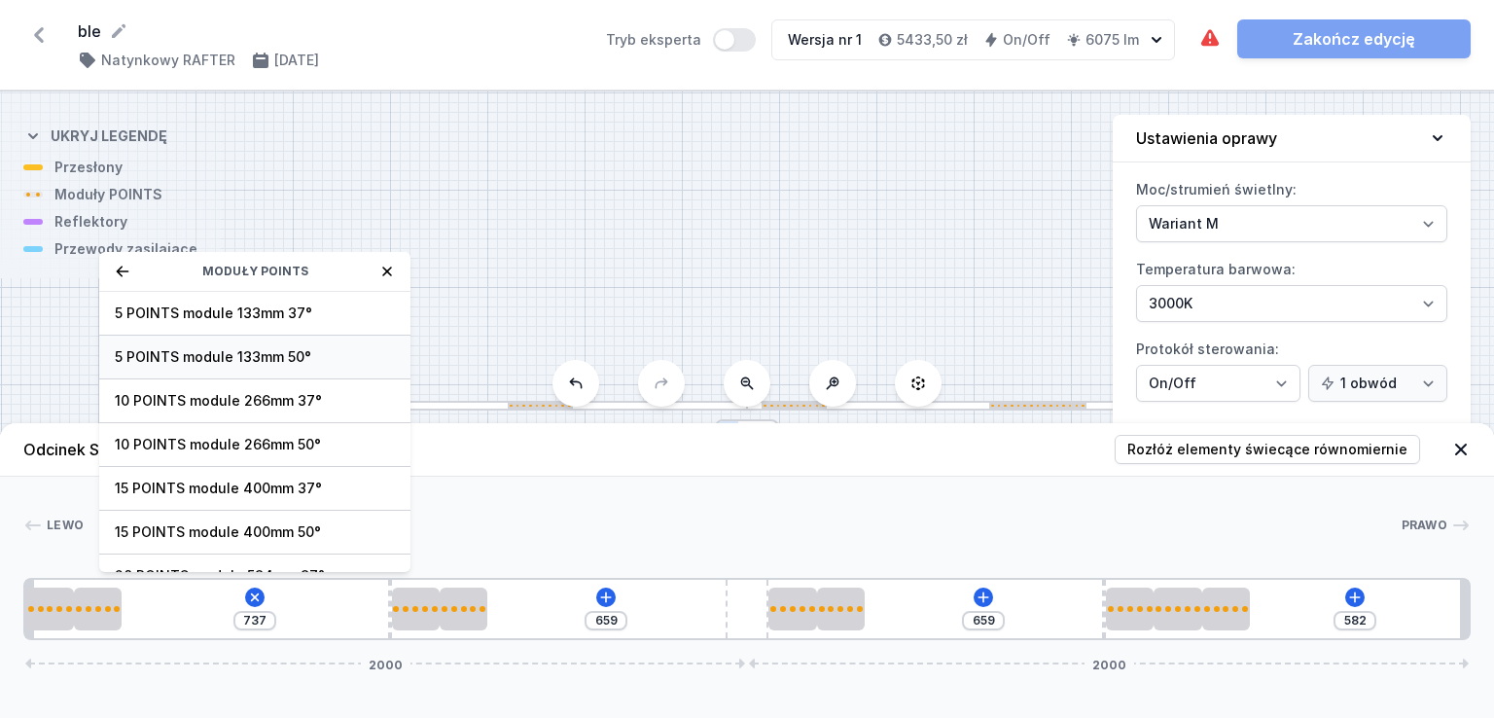
click at [238, 362] on span "5 POINTS module 133mm 50°" at bounding box center [255, 356] width 280 height 19
type input "604"
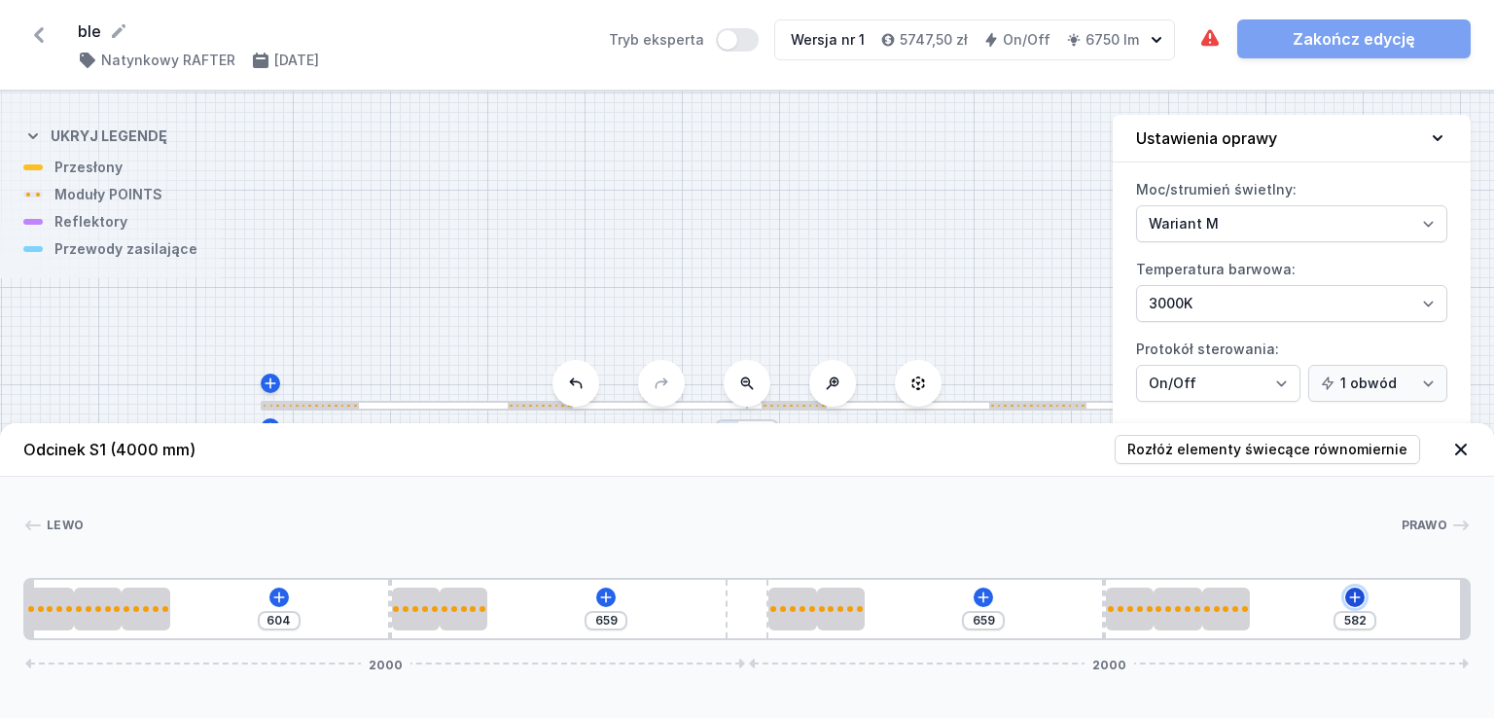
click at [1358, 597] on icon at bounding box center [1355, 596] width 11 height 11
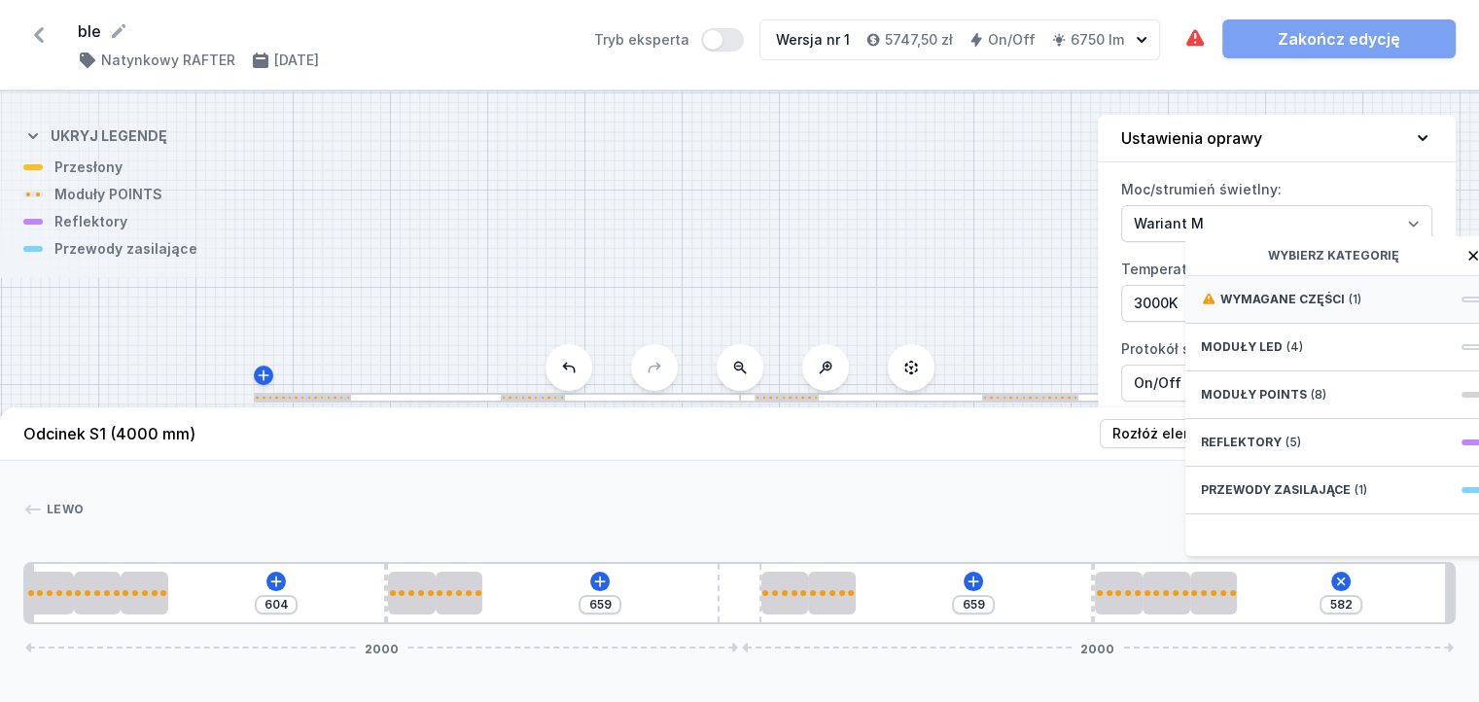
click at [1304, 307] on span "Wymagane części" at bounding box center [1283, 300] width 124 height 16
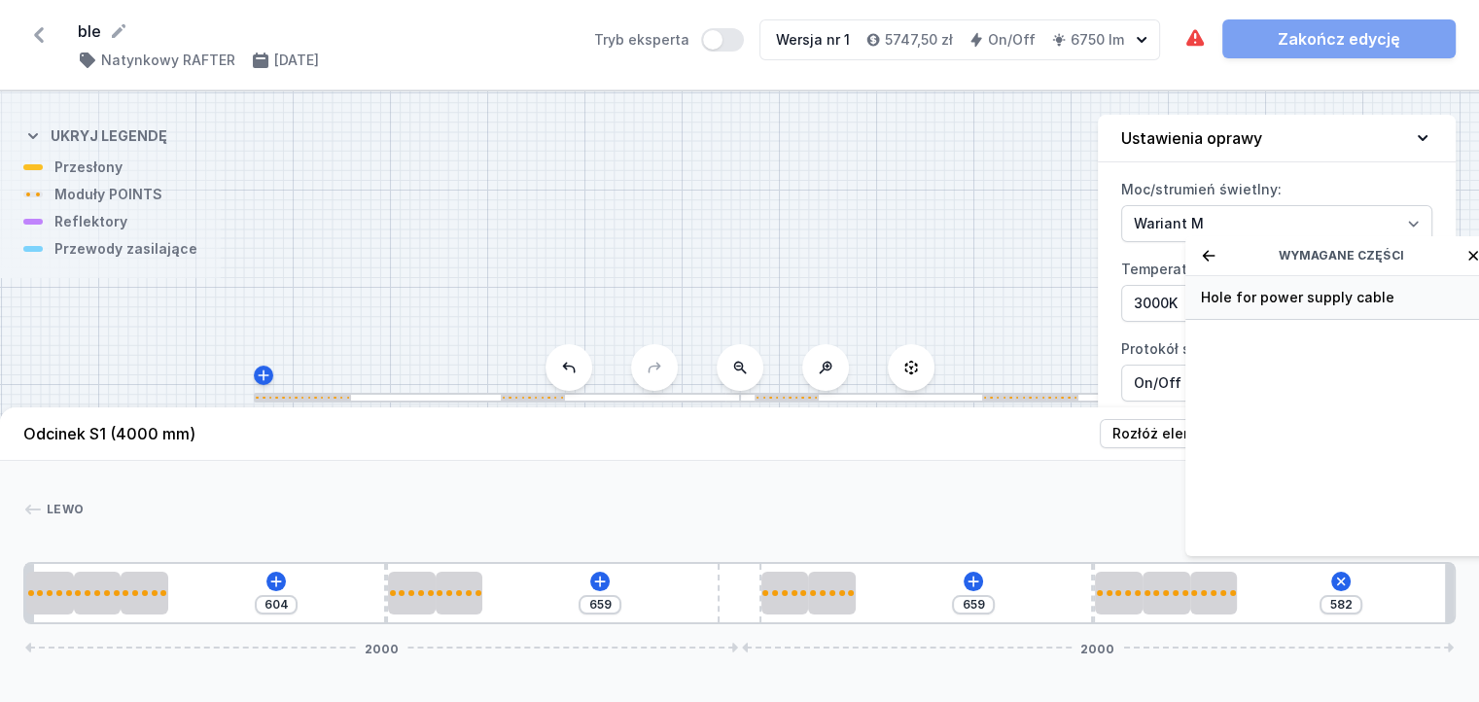
click at [1289, 307] on span "Hole for power supply cable" at bounding box center [1341, 297] width 280 height 19
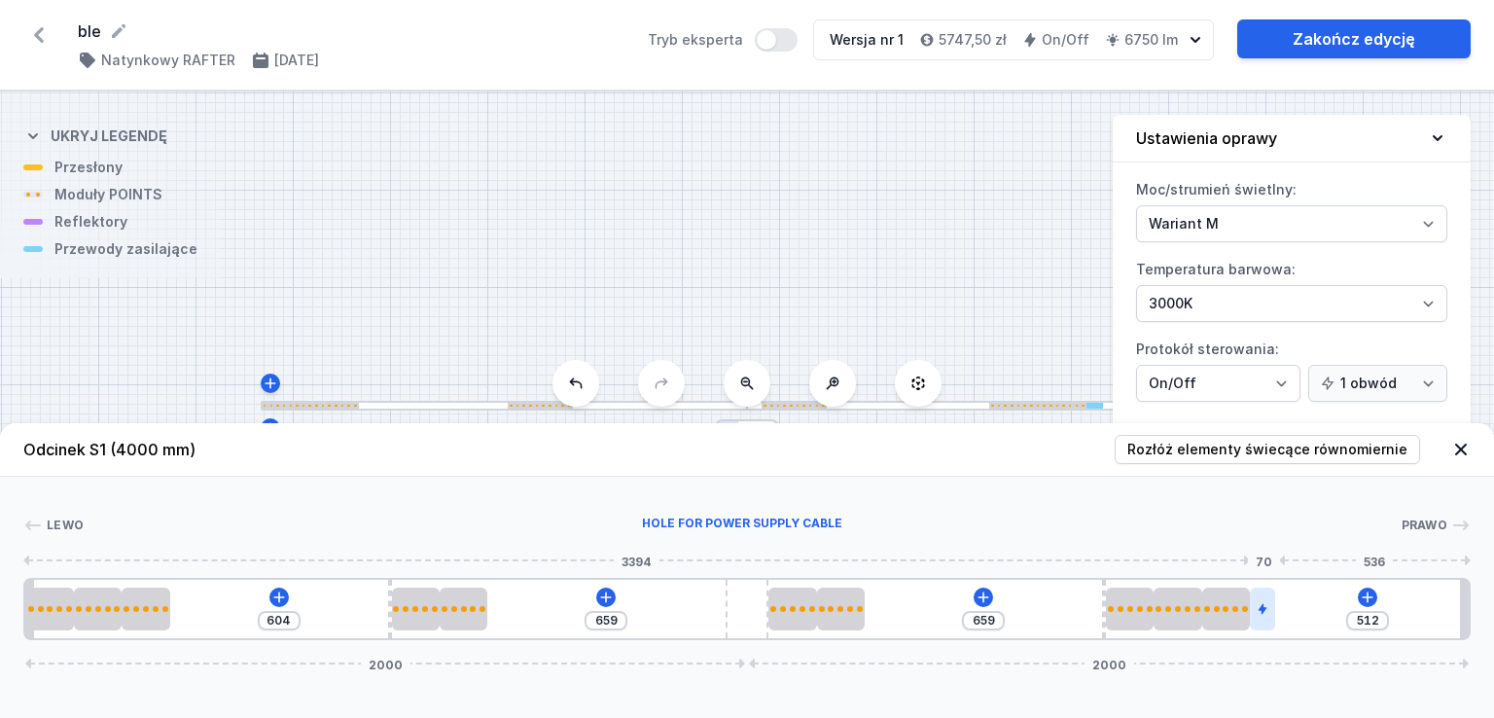
type input "10"
drag, startPoint x: 1263, startPoint y: 607, endPoint x: 1448, endPoint y: 624, distance: 185.6
click at [1448, 624] on div at bounding box center [1443, 608] width 25 height 43
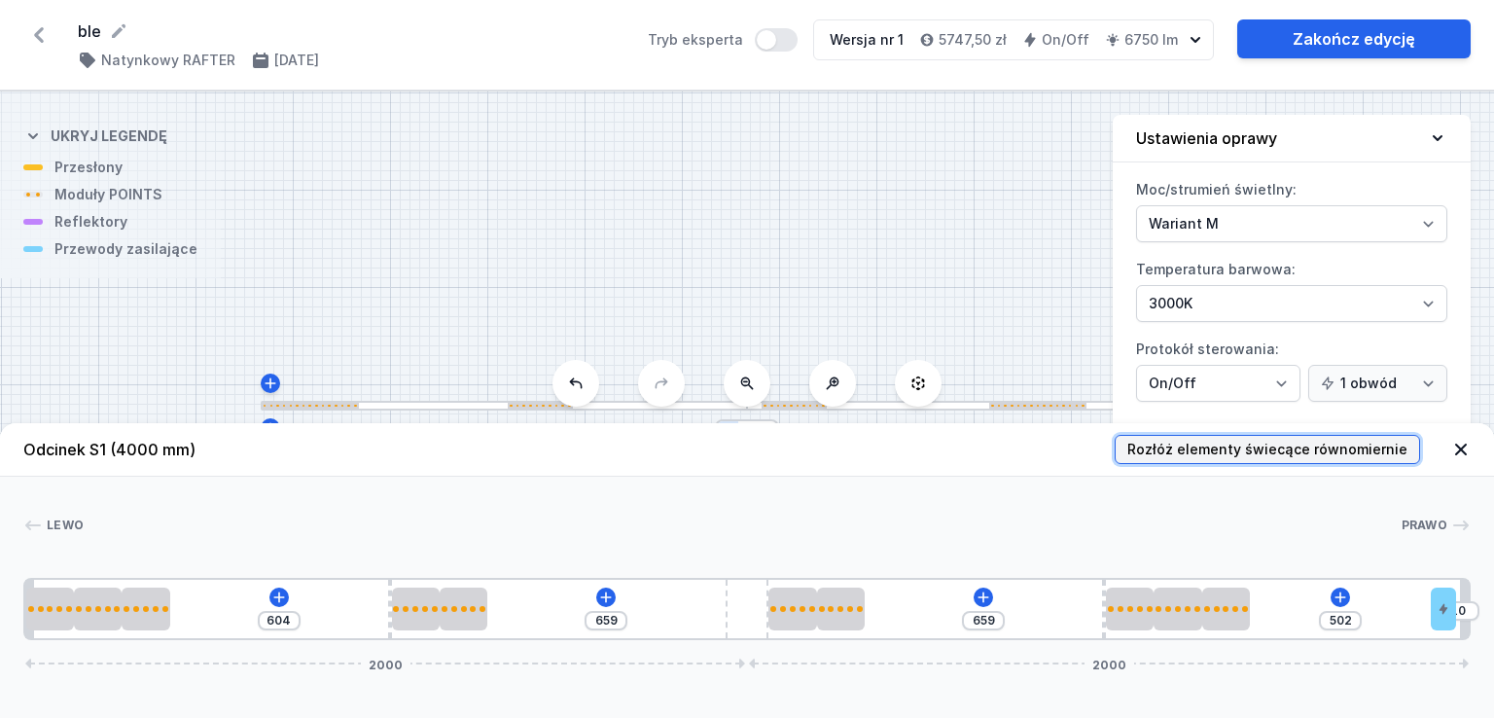
click at [1262, 452] on span "Rozłóż elementy świecące równomiernie" at bounding box center [1267, 449] width 280 height 19
type input "60"
type input "136"
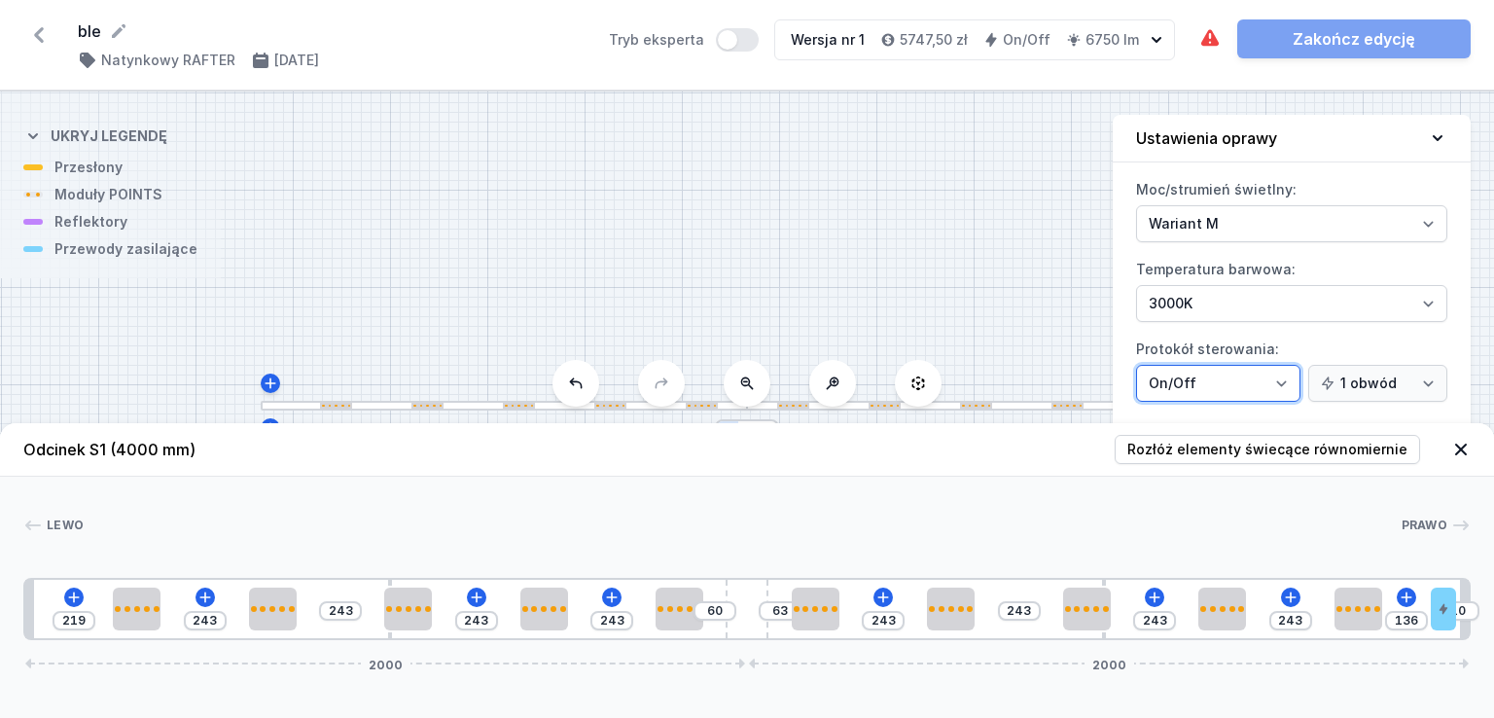
click at [1287, 377] on select "On/Off SwitchDIM DALI AQsmart" at bounding box center [1218, 383] width 164 height 37
select select "5"
click at [1136, 365] on select "On/Off SwitchDIM DALI AQsmart" at bounding box center [1218, 383] width 164 height 37
